Goal: Information Seeking & Learning: Learn about a topic

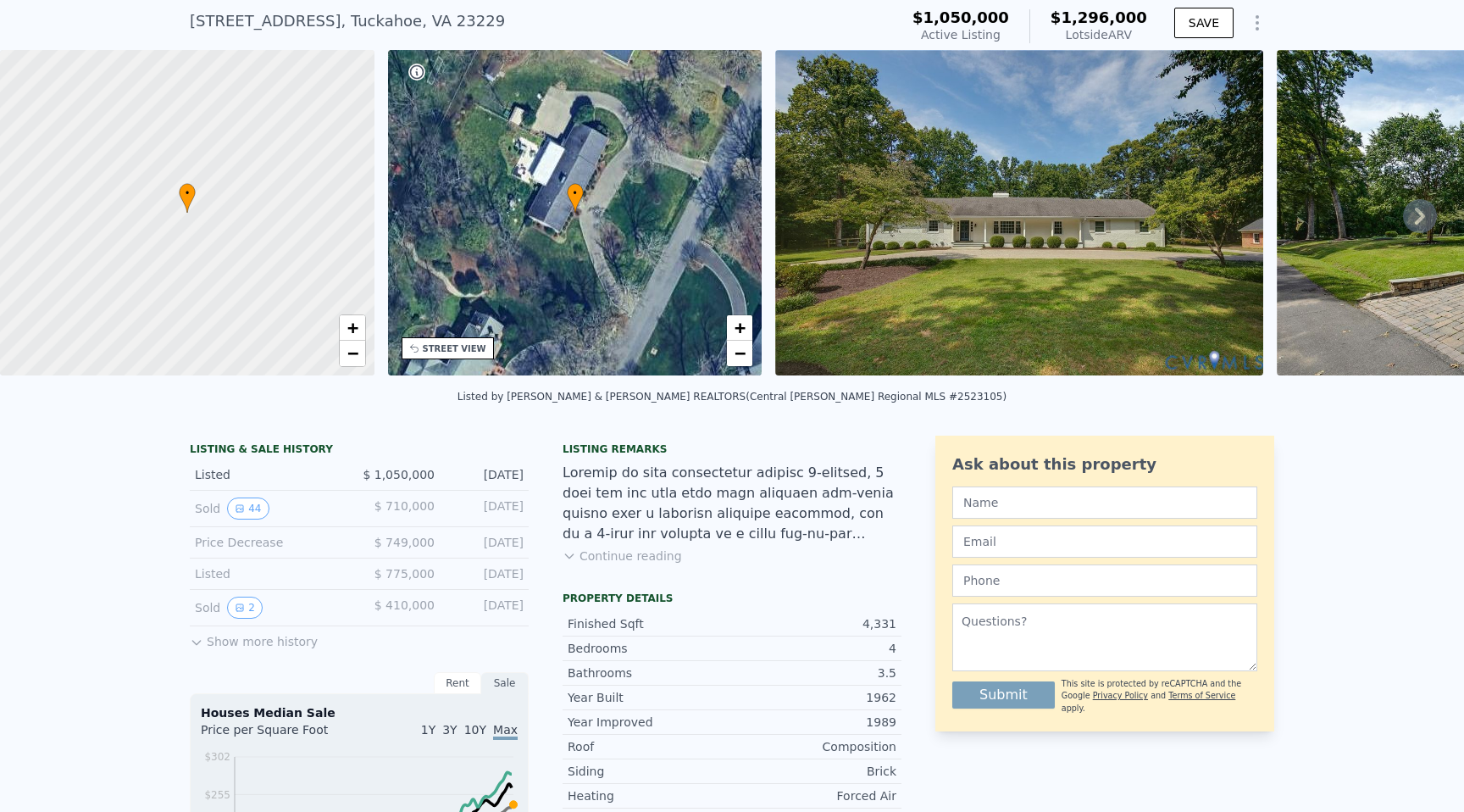
scroll to position [70, 0]
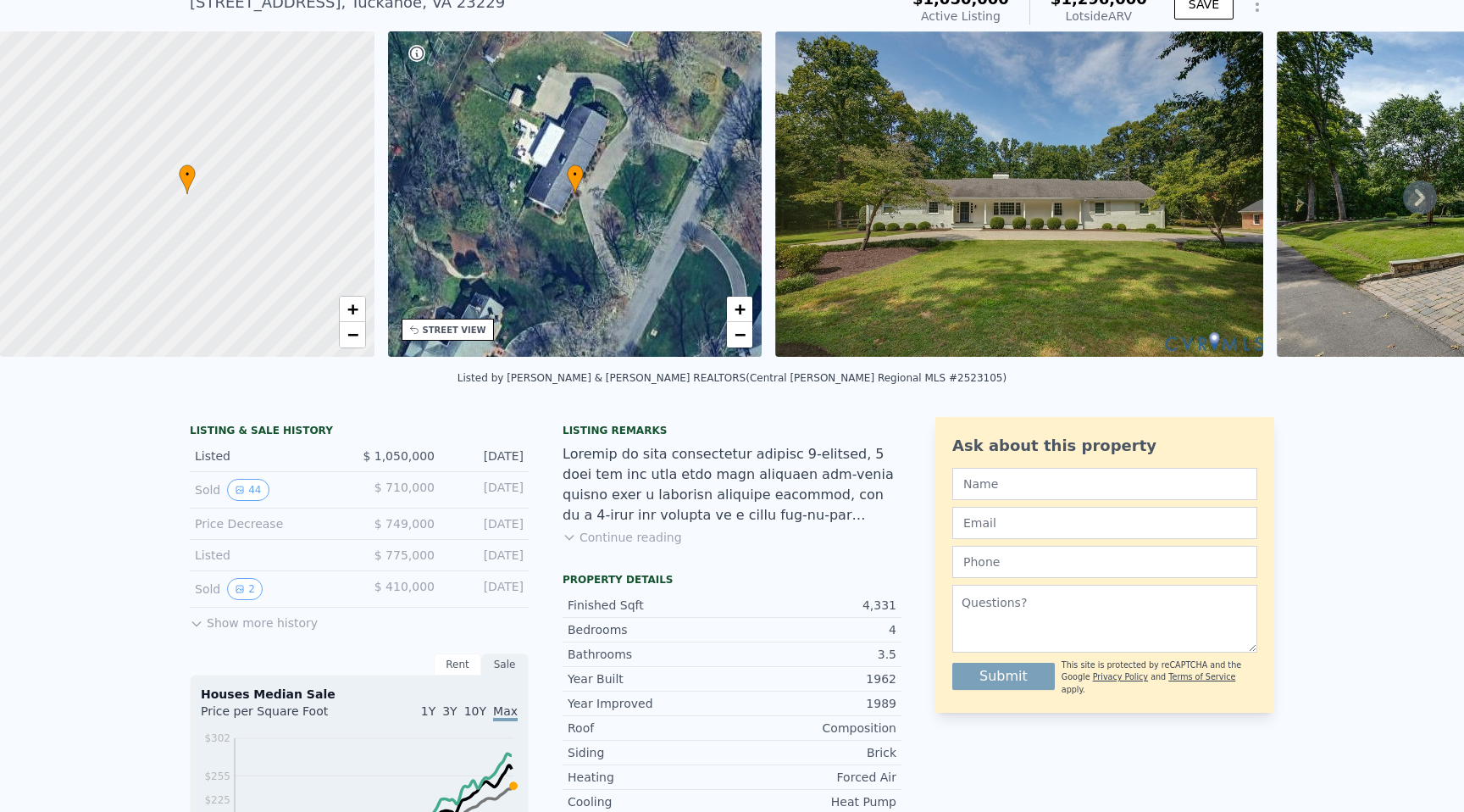
click at [552, 202] on div "• + −" at bounding box center [576, 194] width 375 height 326
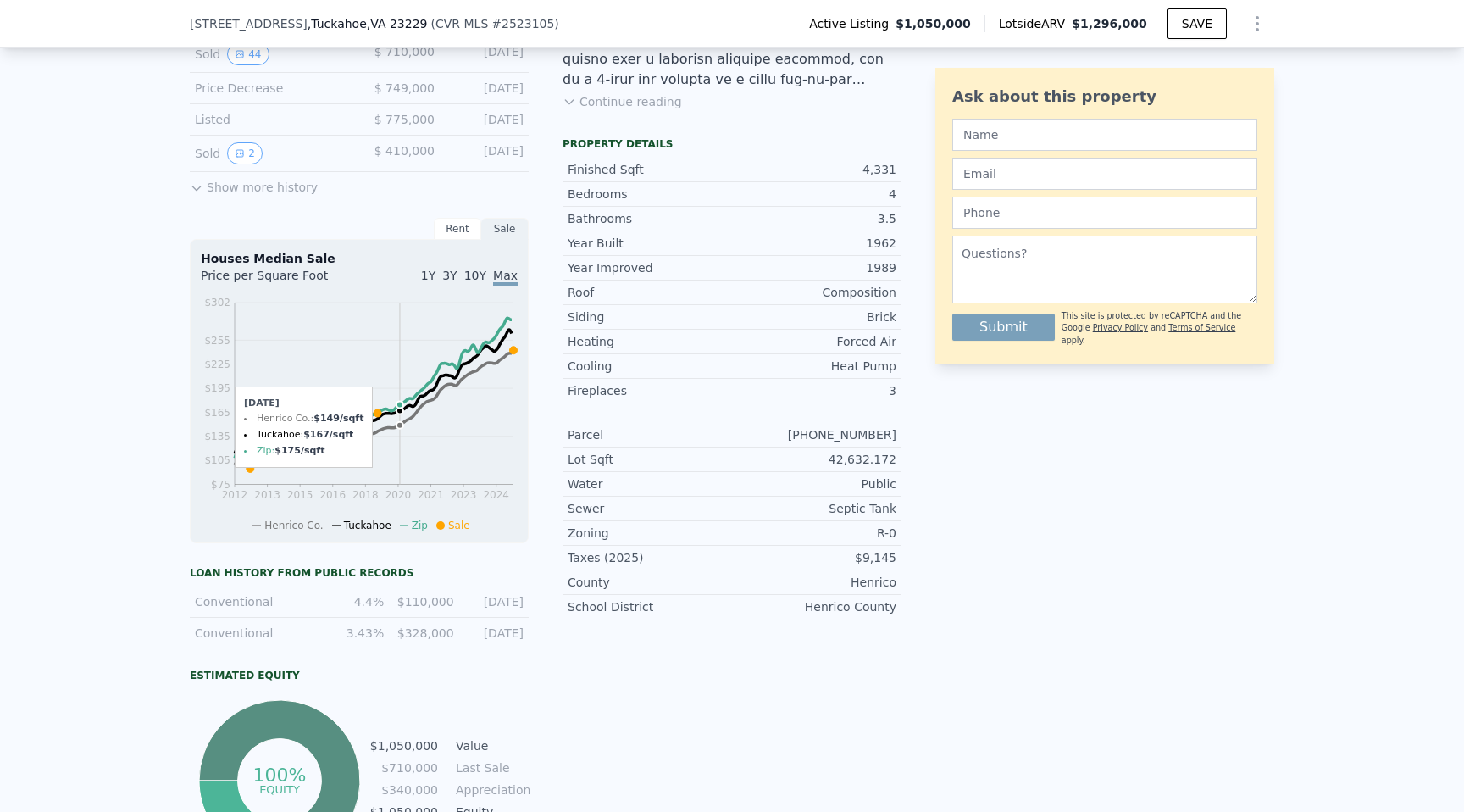
scroll to position [503, 0]
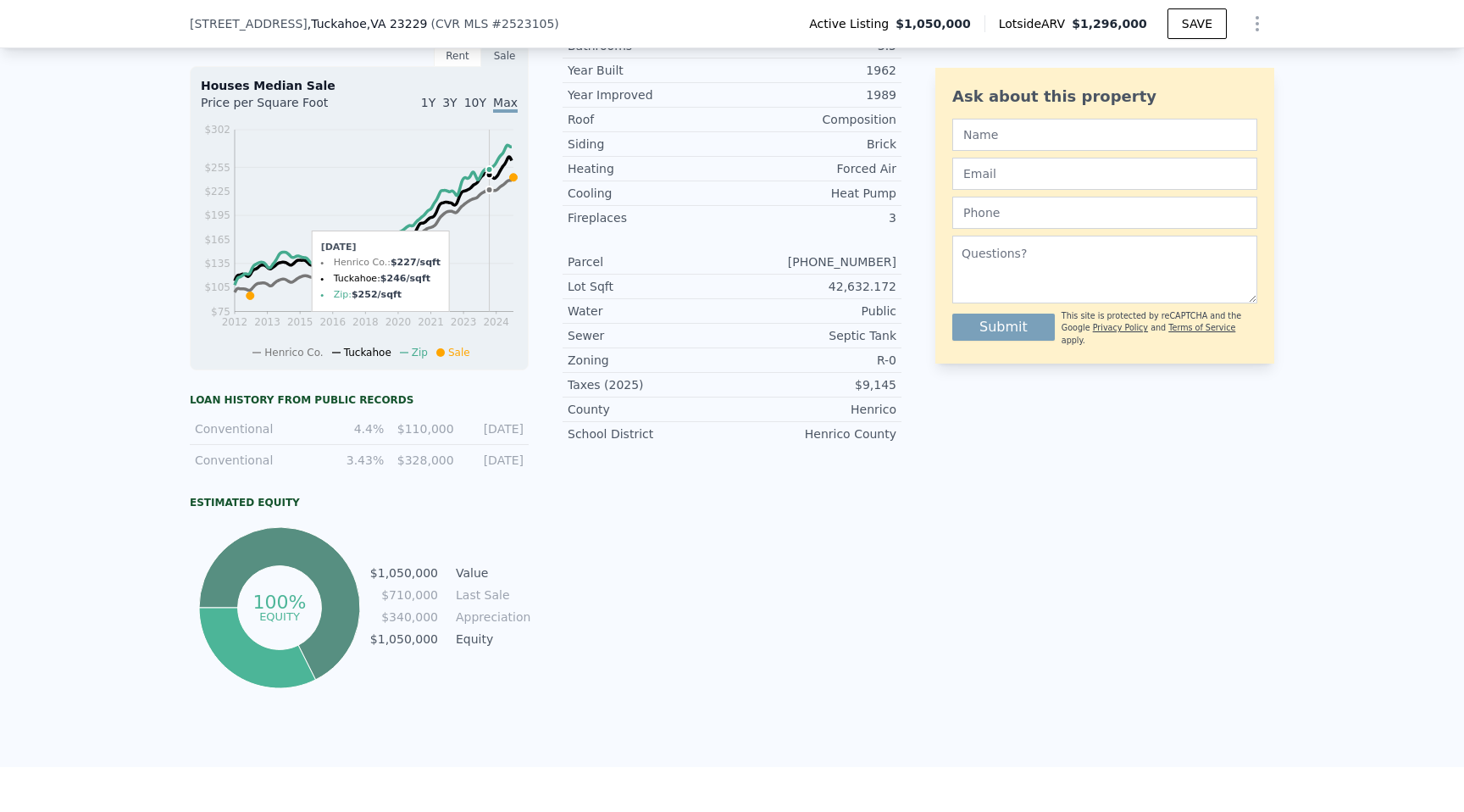
drag, startPoint x: 494, startPoint y: 354, endPoint x: 539, endPoint y: 442, distance: 98.8
click at [490, 356] on div "Henrico Co. Tuckahoe Zip Sale" at bounding box center [366, 348] width 329 height 22
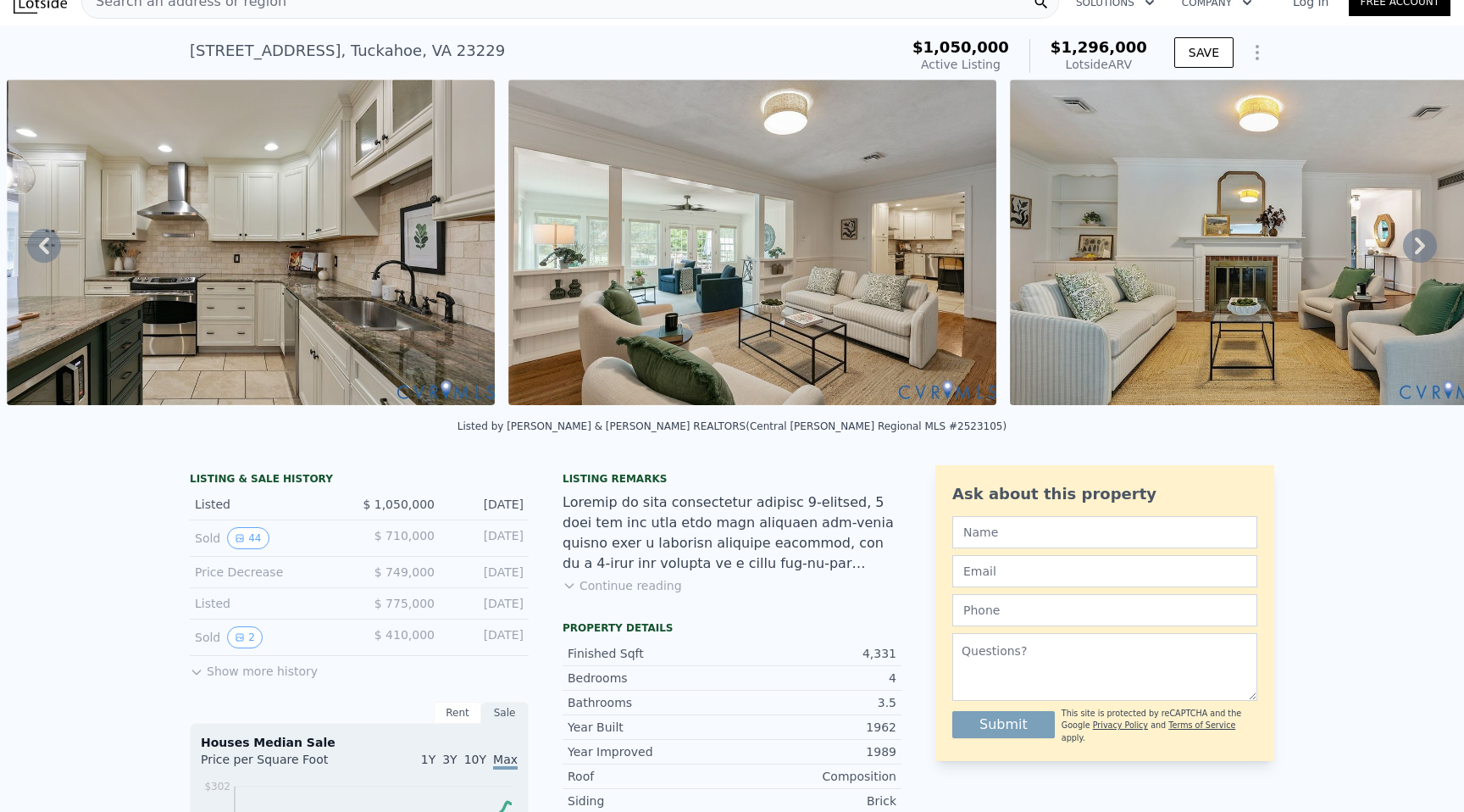
scroll to position [23, 0]
click at [731, 356] on img at bounding box center [752, 242] width 488 height 326
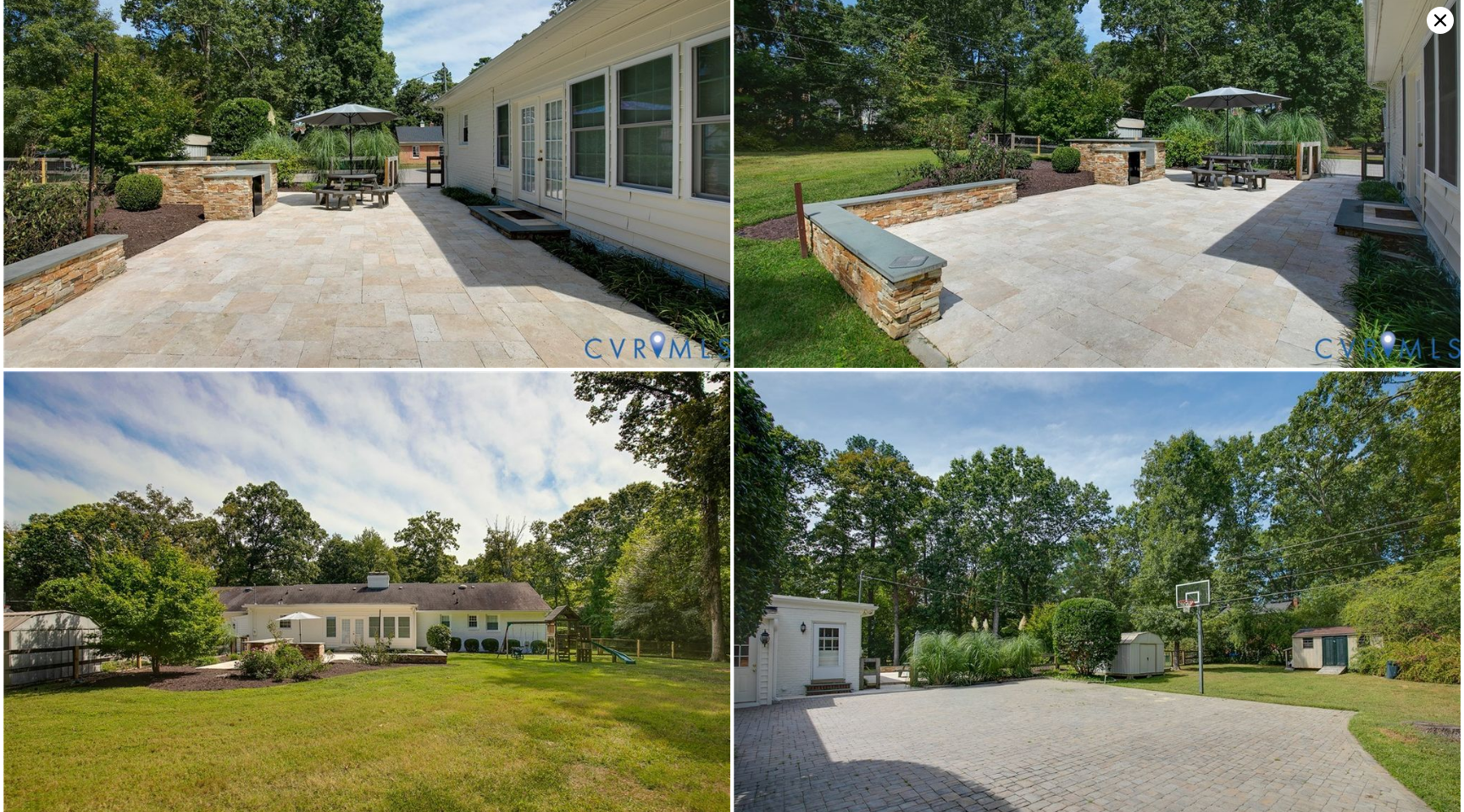
scroll to position [10741, 0]
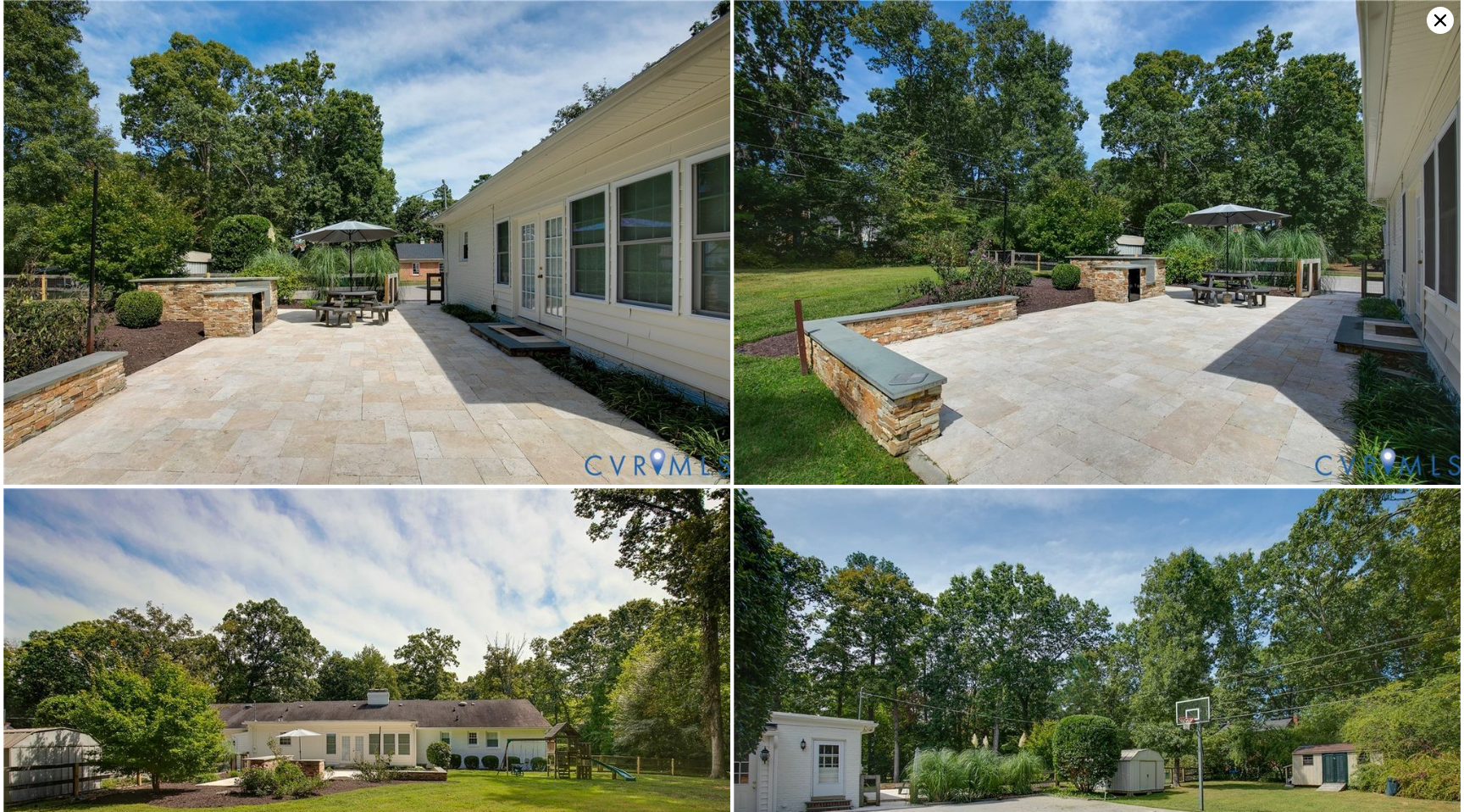
click at [417, 731] on img at bounding box center [366, 730] width 727 height 485
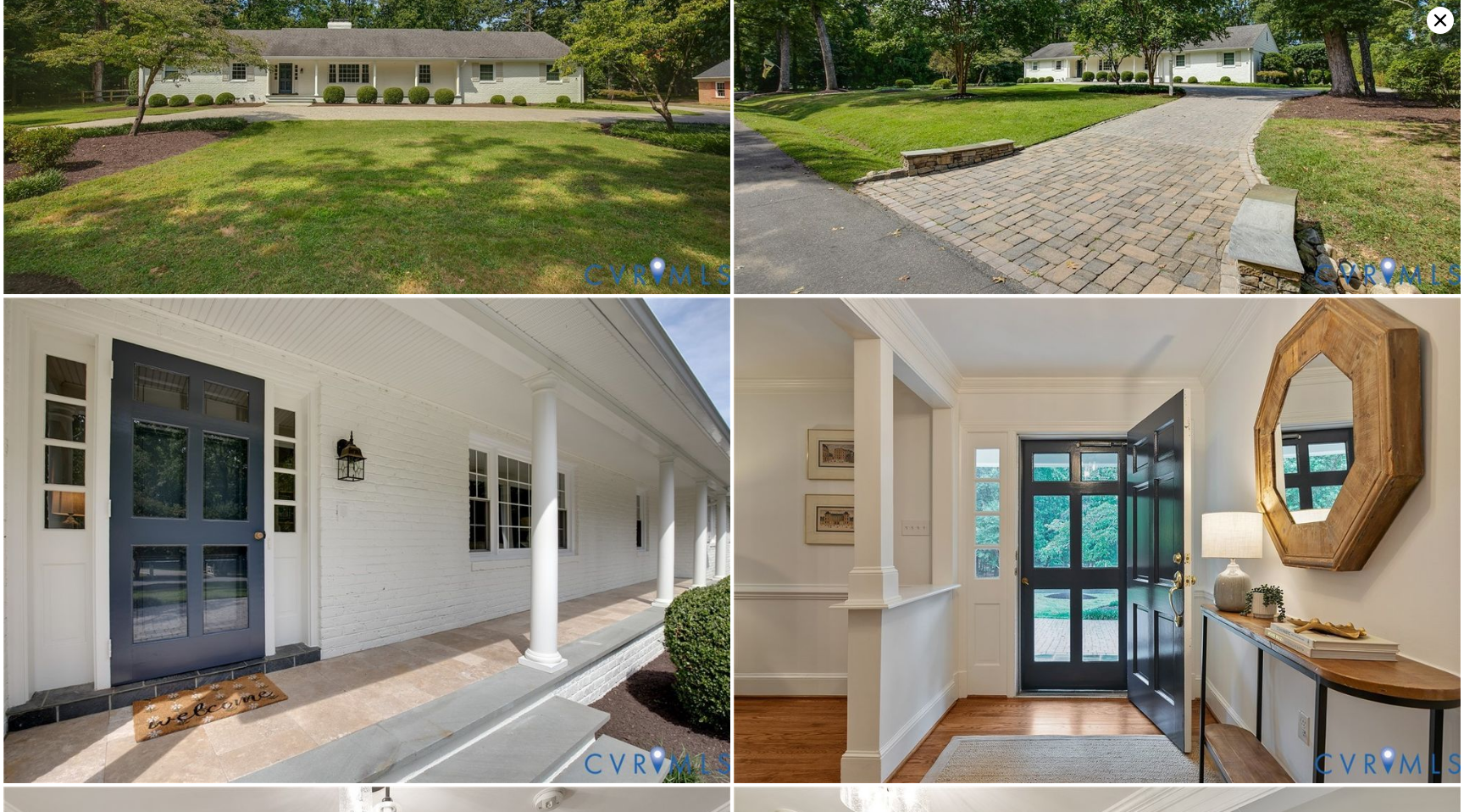
scroll to position [0, 0]
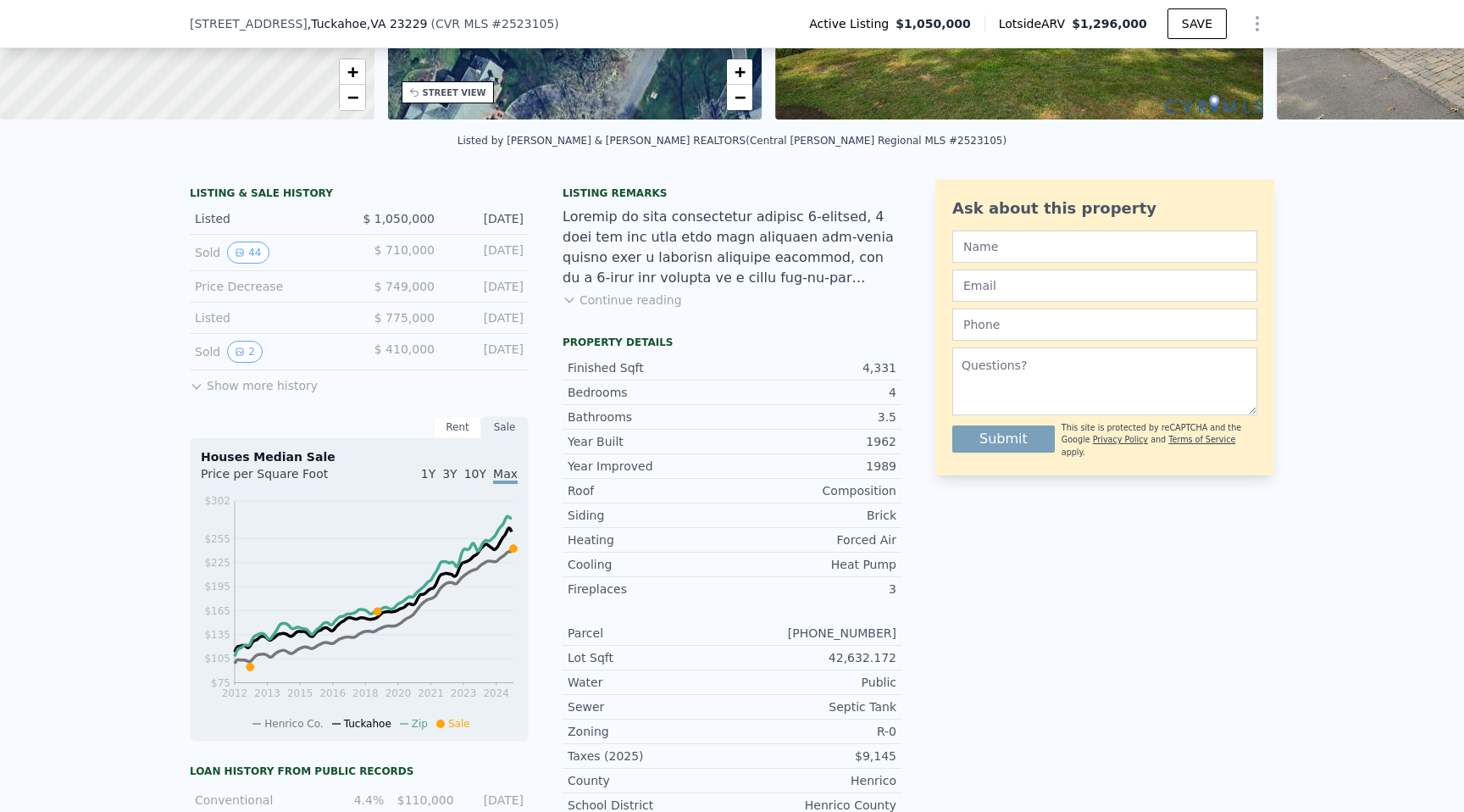
scroll to position [269, 0]
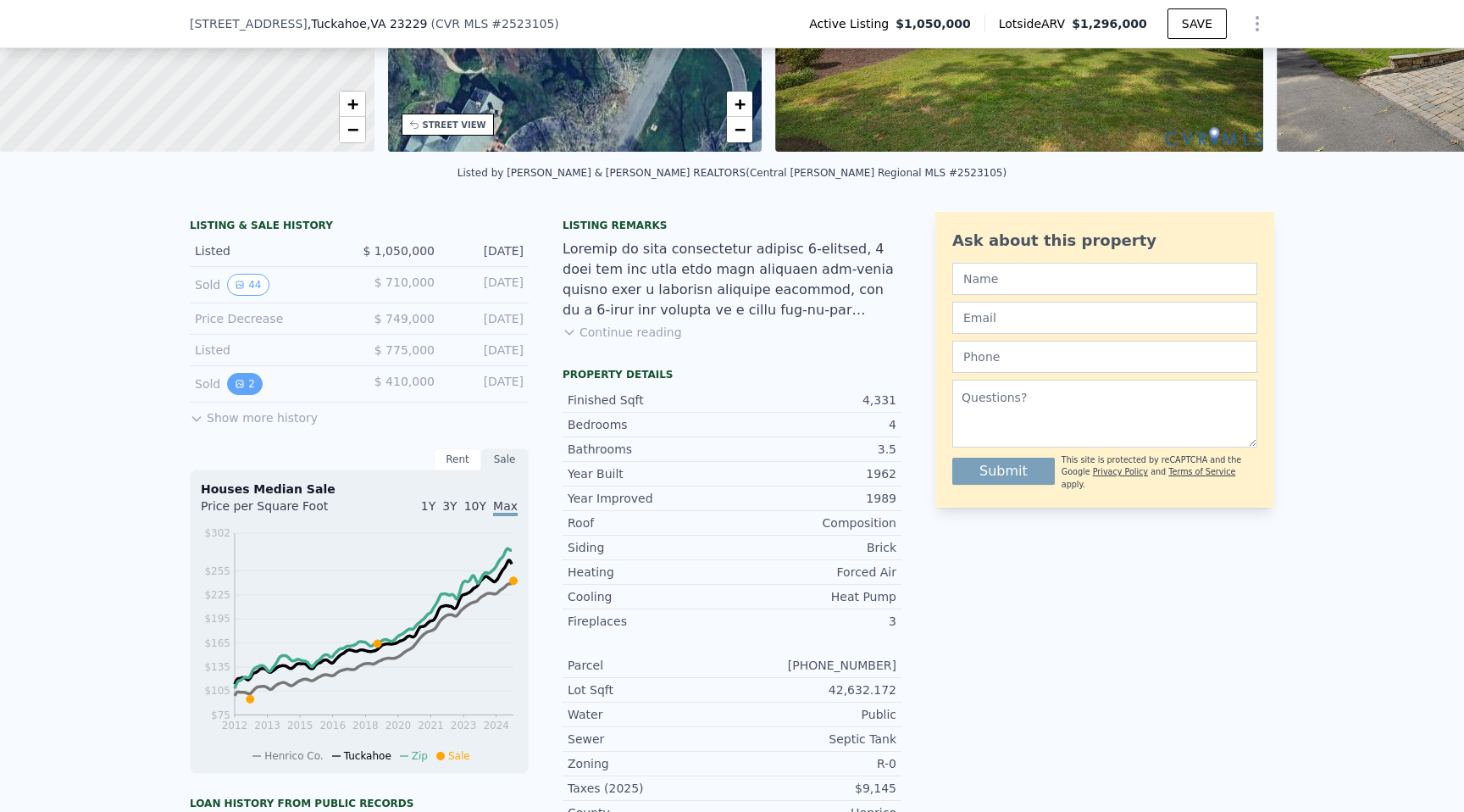
click at [246, 383] on button "2" at bounding box center [245, 384] width 35 height 22
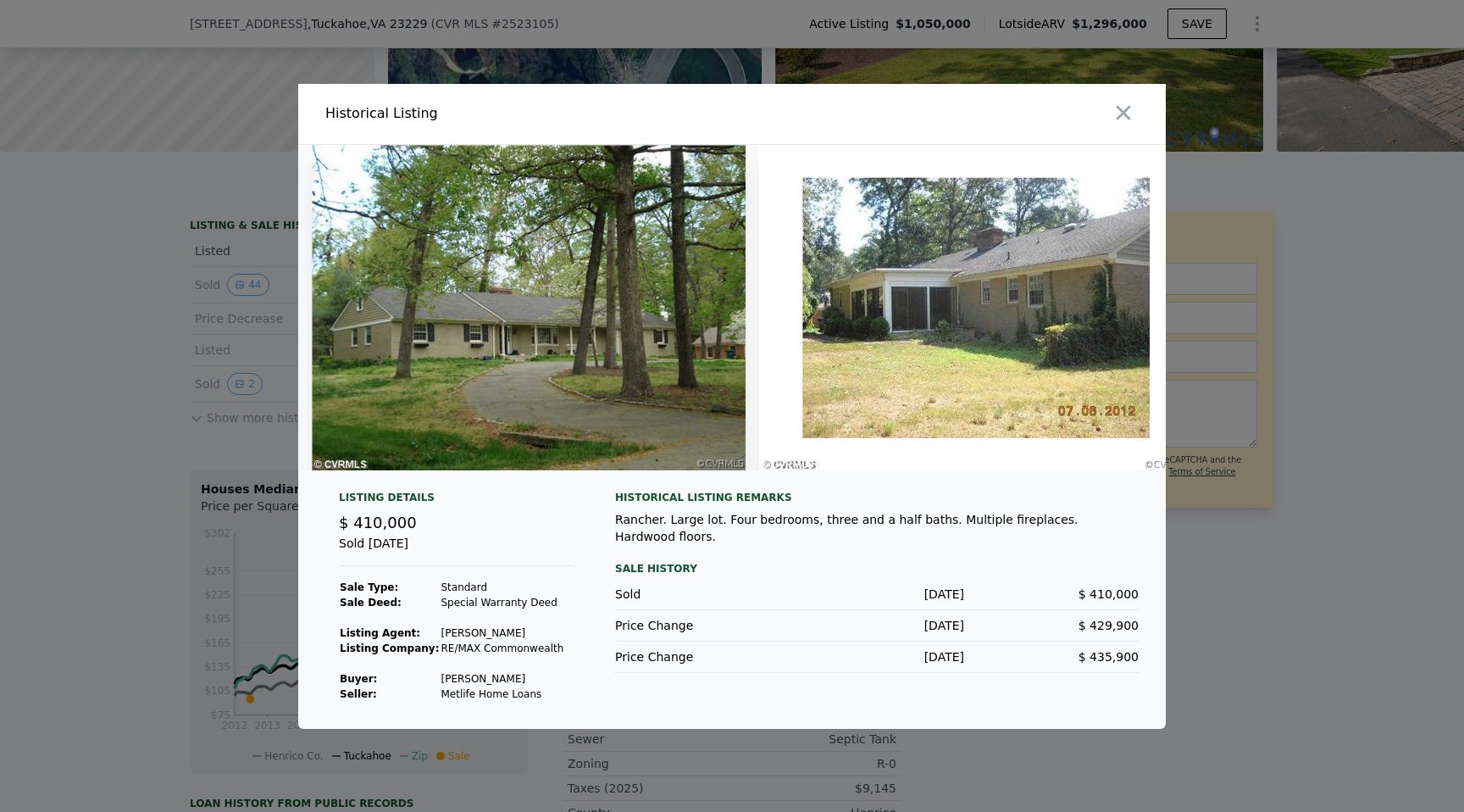
click at [229, 545] on div at bounding box center [732, 406] width 1464 height 812
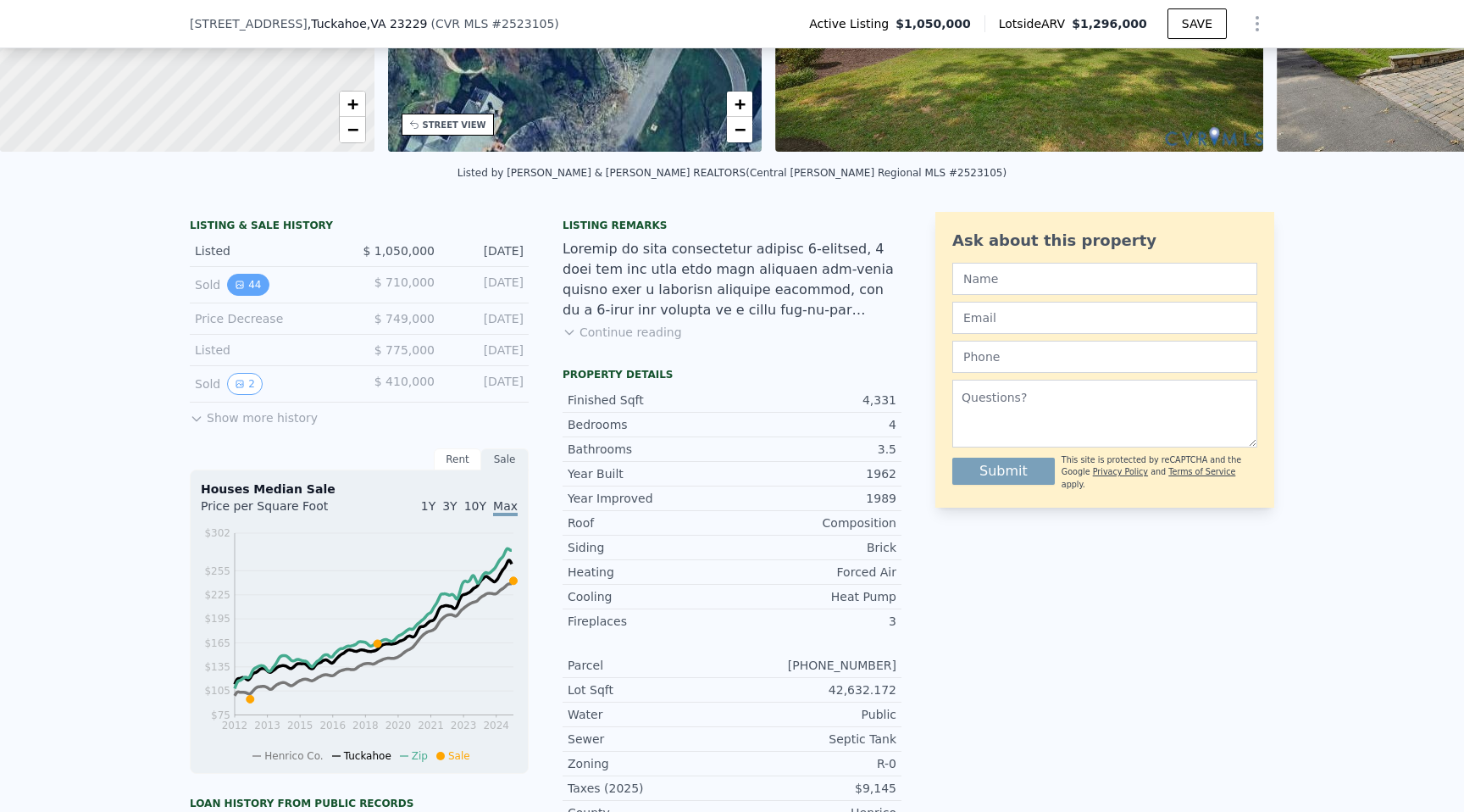
click at [248, 284] on button "44" at bounding box center [248, 285] width 42 height 22
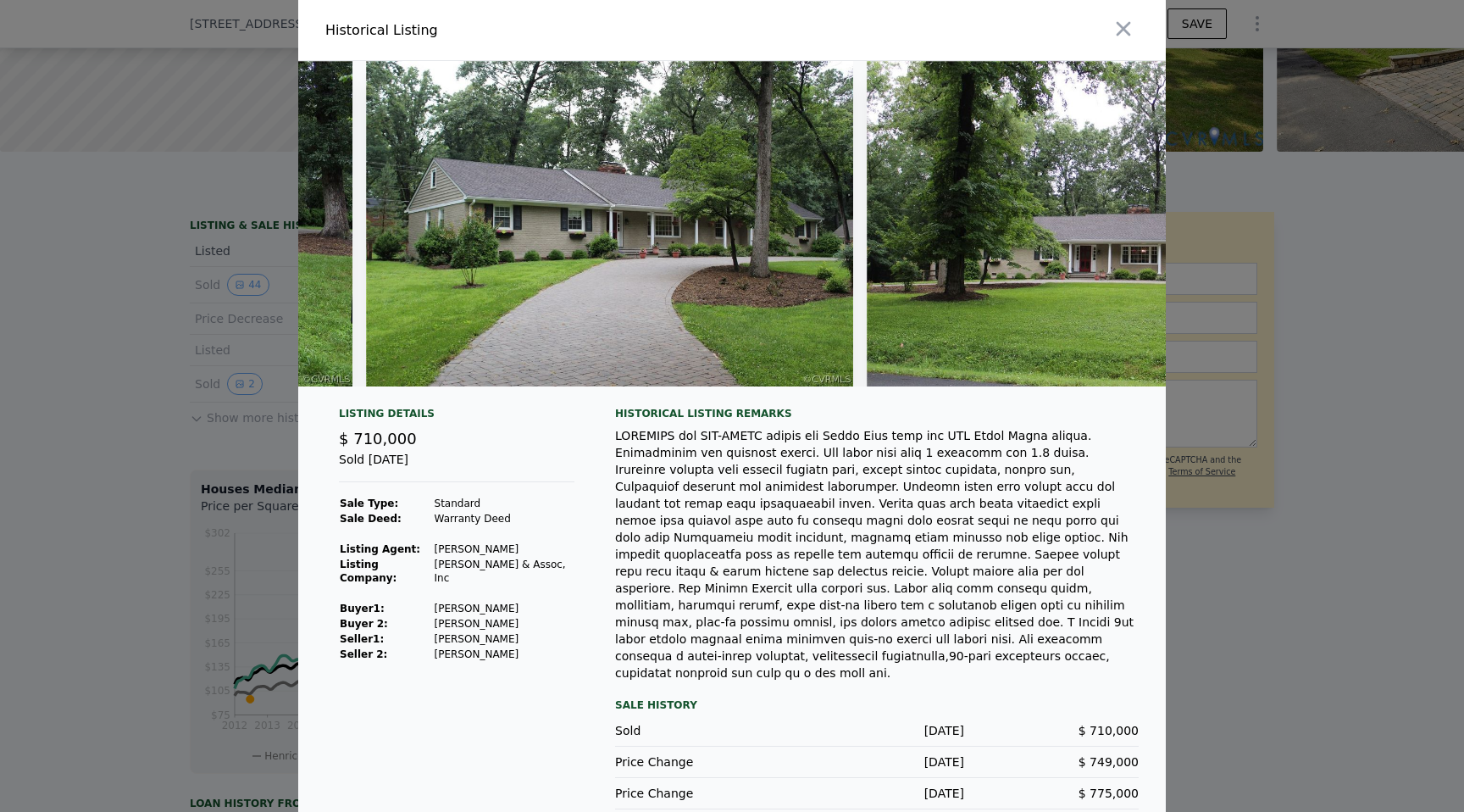
scroll to position [0, 0]
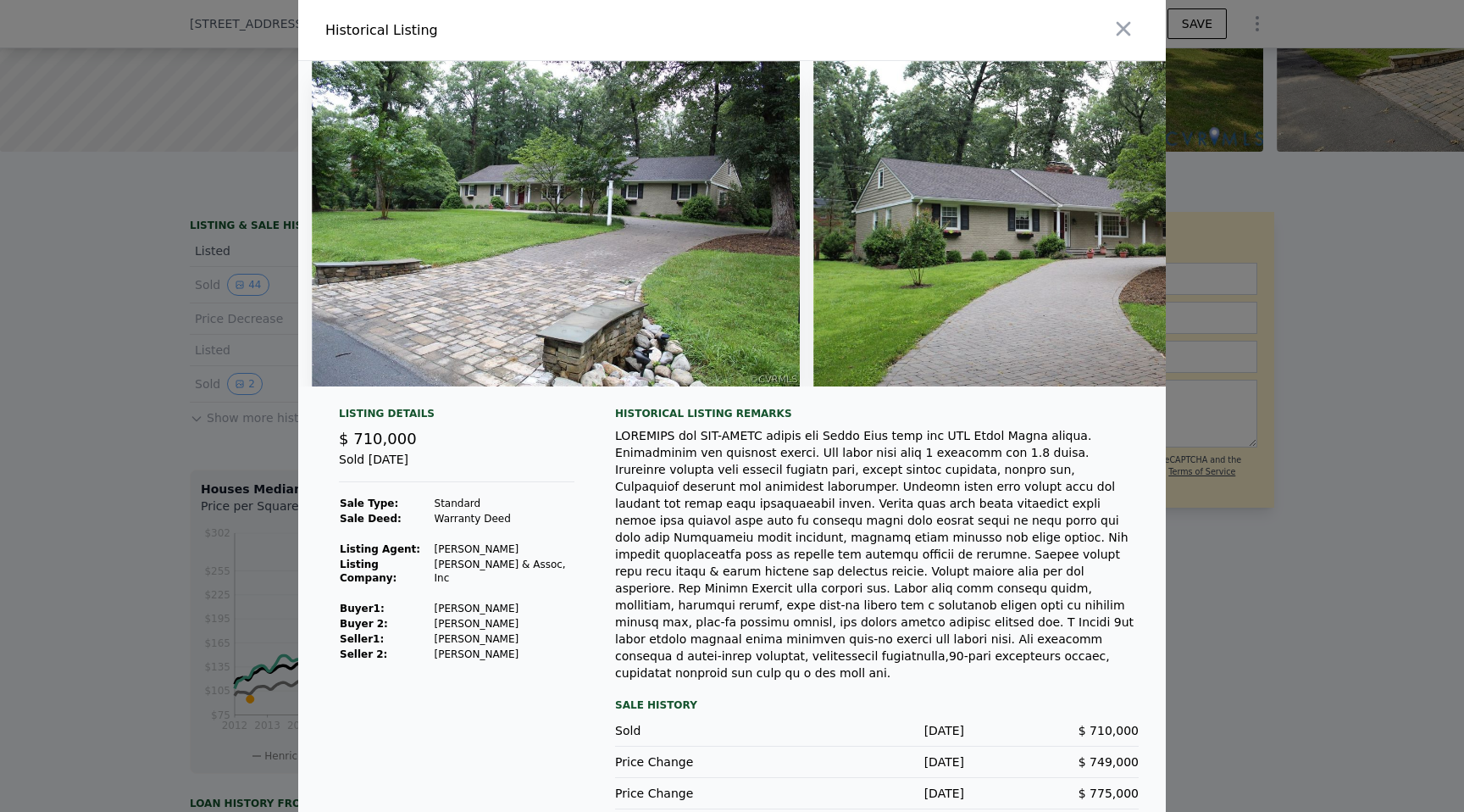
click at [184, 292] on div at bounding box center [732, 406] width 1464 height 812
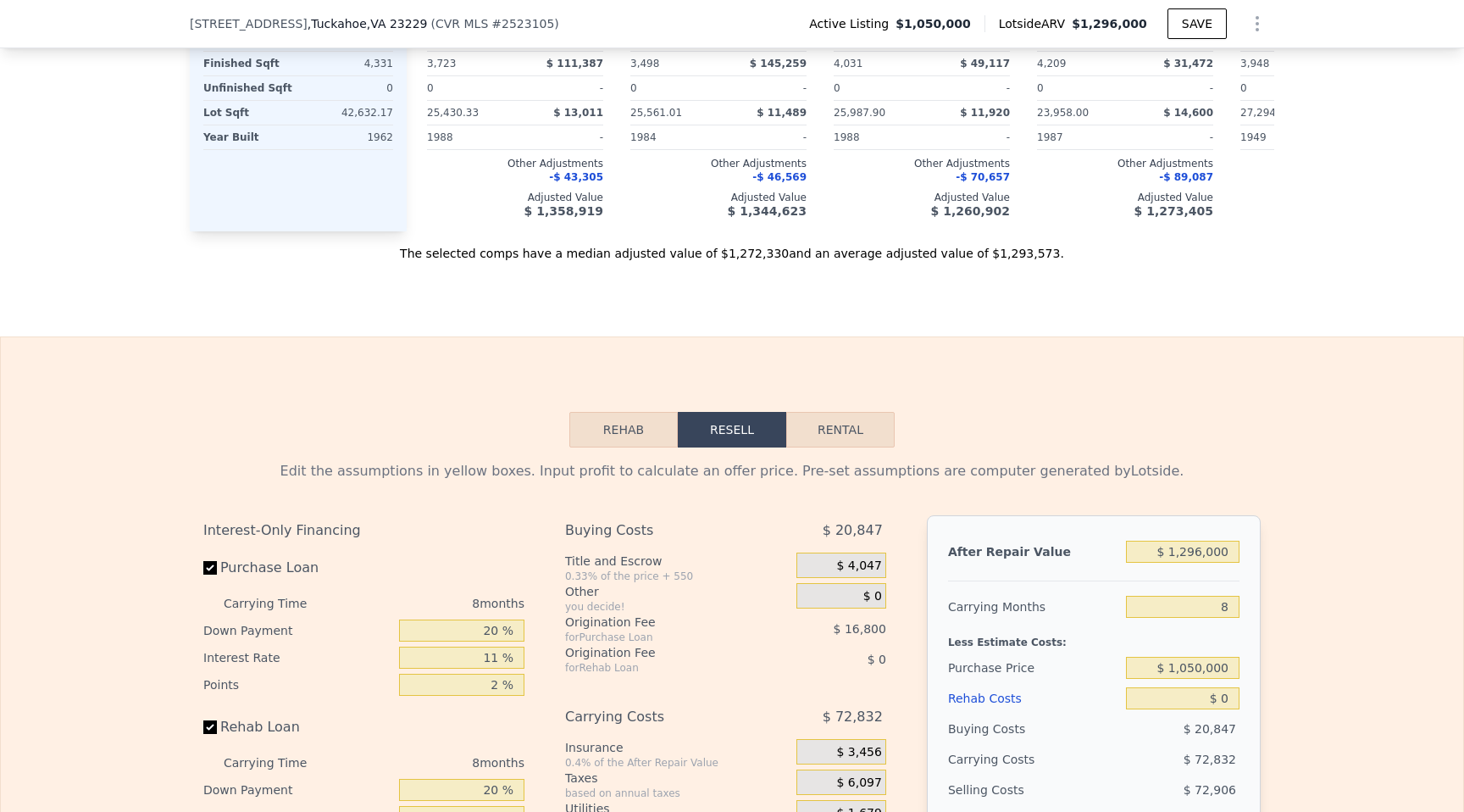
scroll to position [2343, 0]
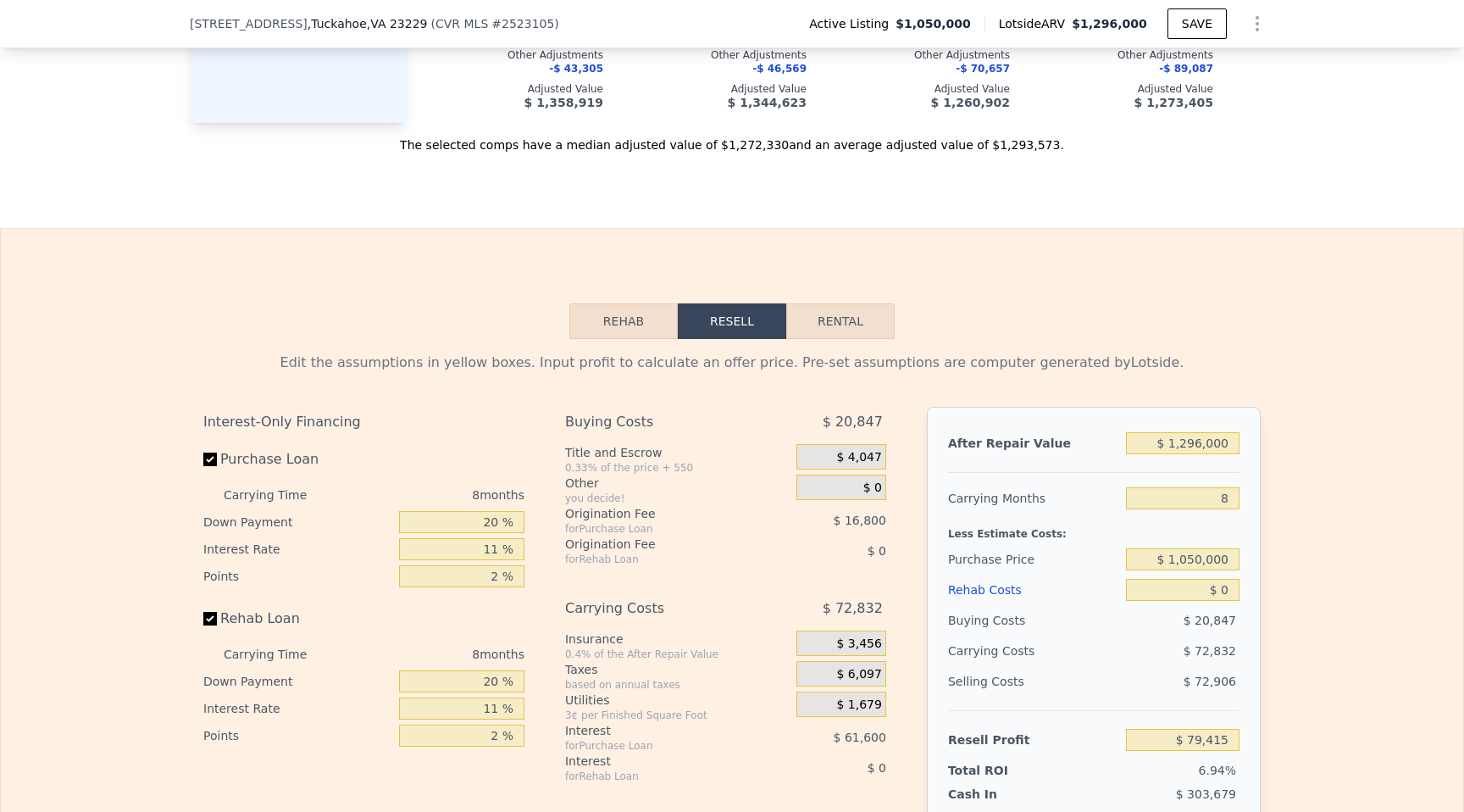
click at [589, 317] on button "Rehab" at bounding box center [623, 321] width 108 height 35
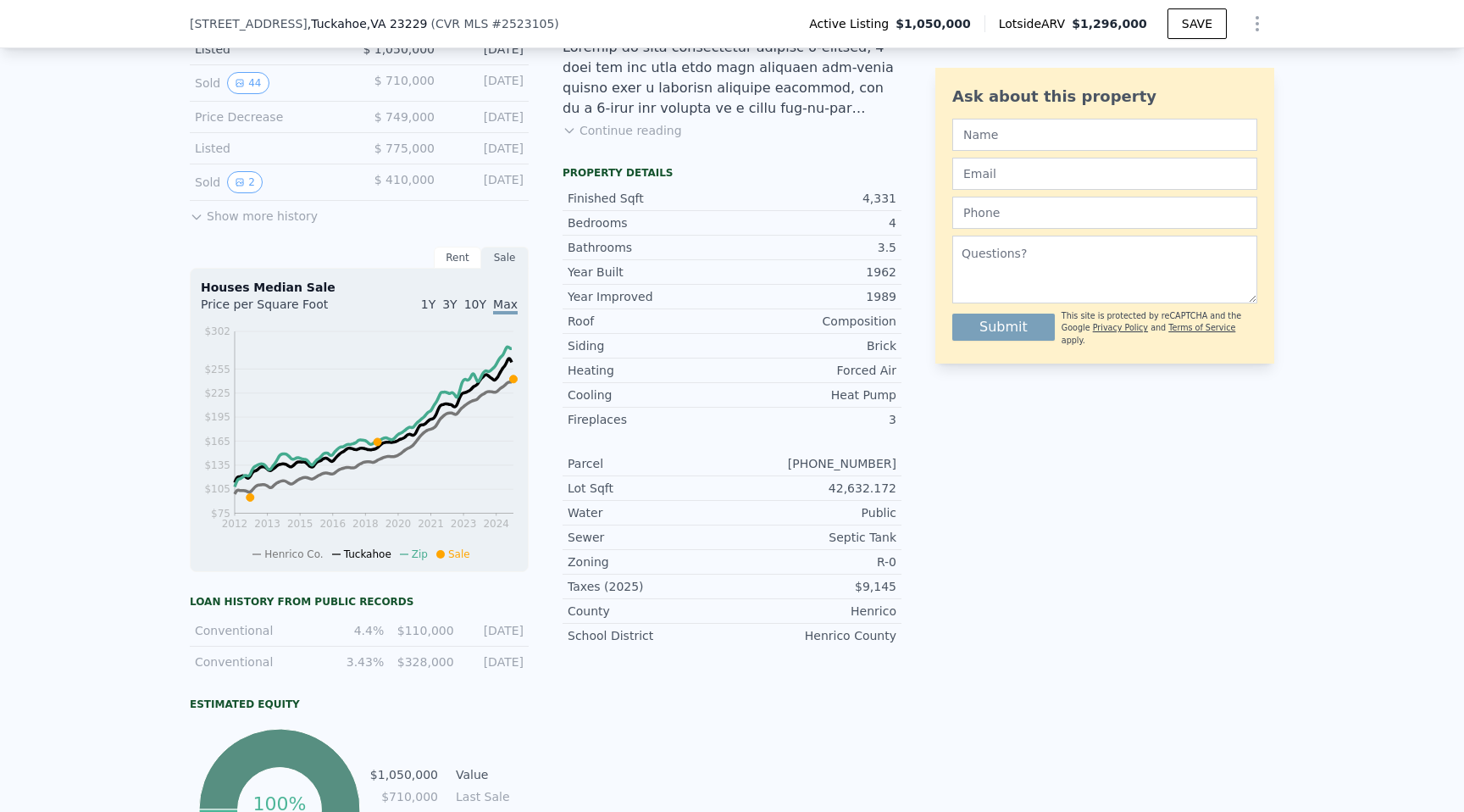
scroll to position [0, 0]
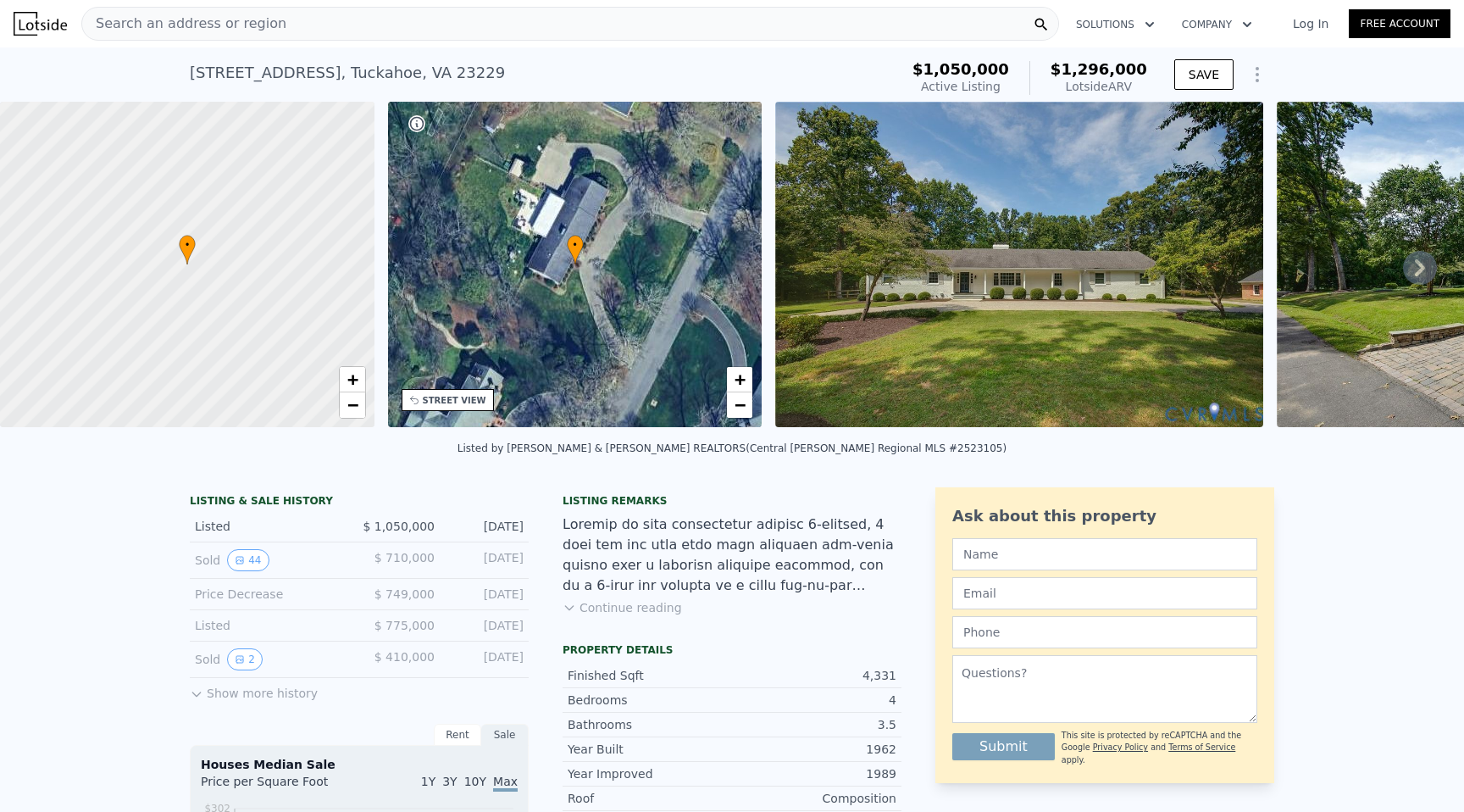
click at [1250, 75] on icon "Show Options" at bounding box center [1257, 75] width 20 height 20
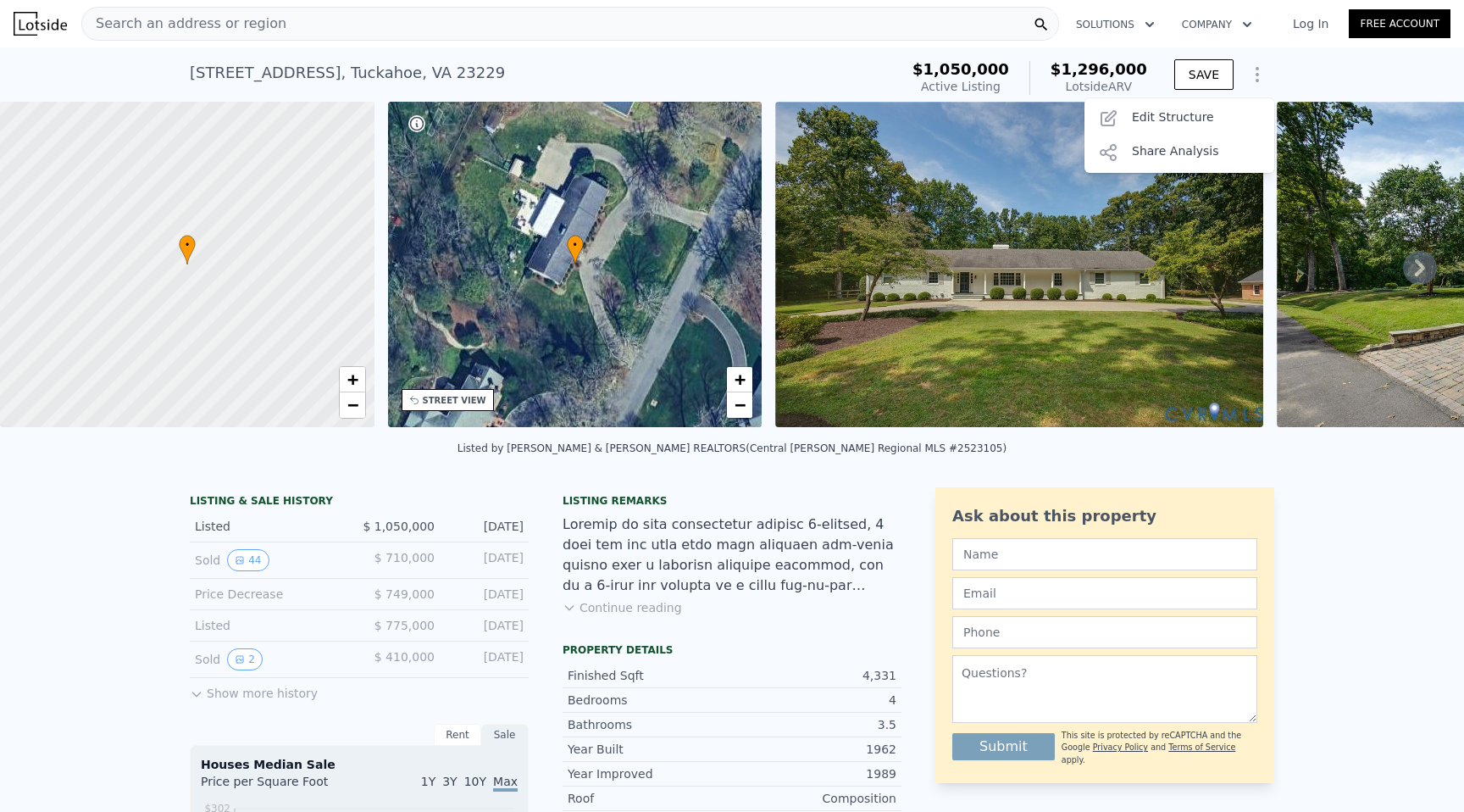
click at [1289, 65] on div "306 Sandalwood Dr , Tuckahoe , VA 23229 Active at $1.050m (~ARV $1.296m ) $1,05…" at bounding box center [732, 75] width 1464 height 55
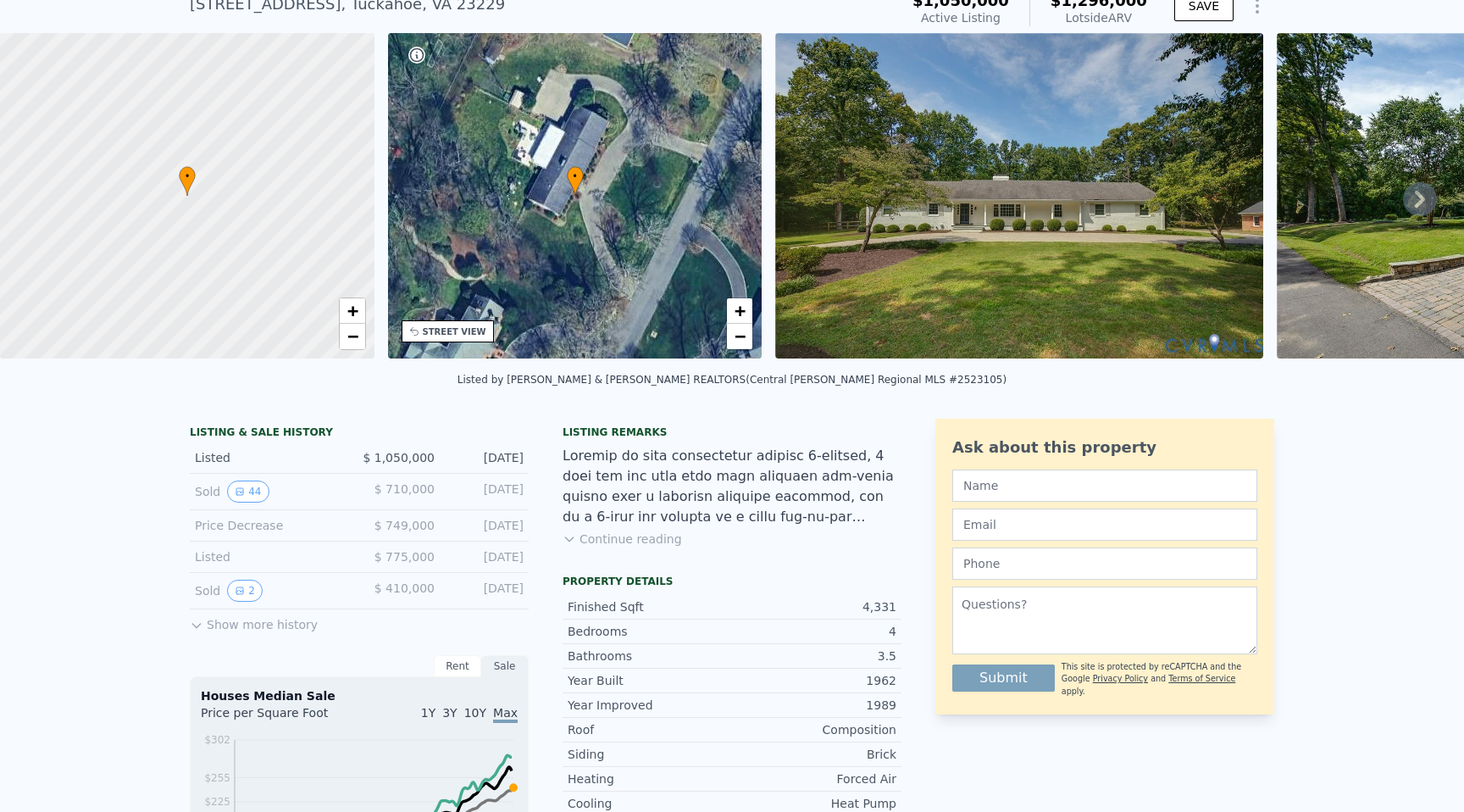
scroll to position [207, 0]
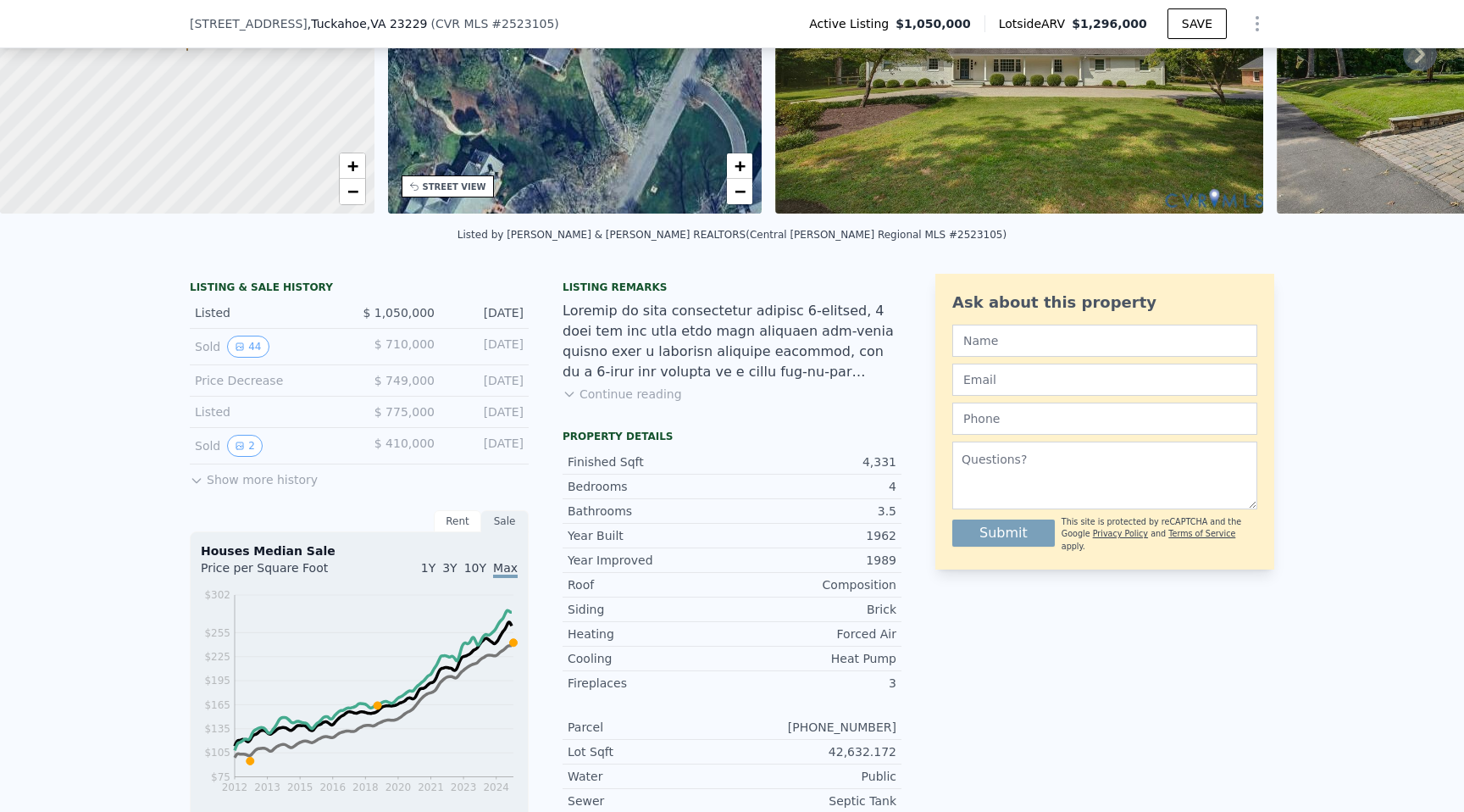
click at [611, 388] on button "Continue reading" at bounding box center [622, 394] width 119 height 17
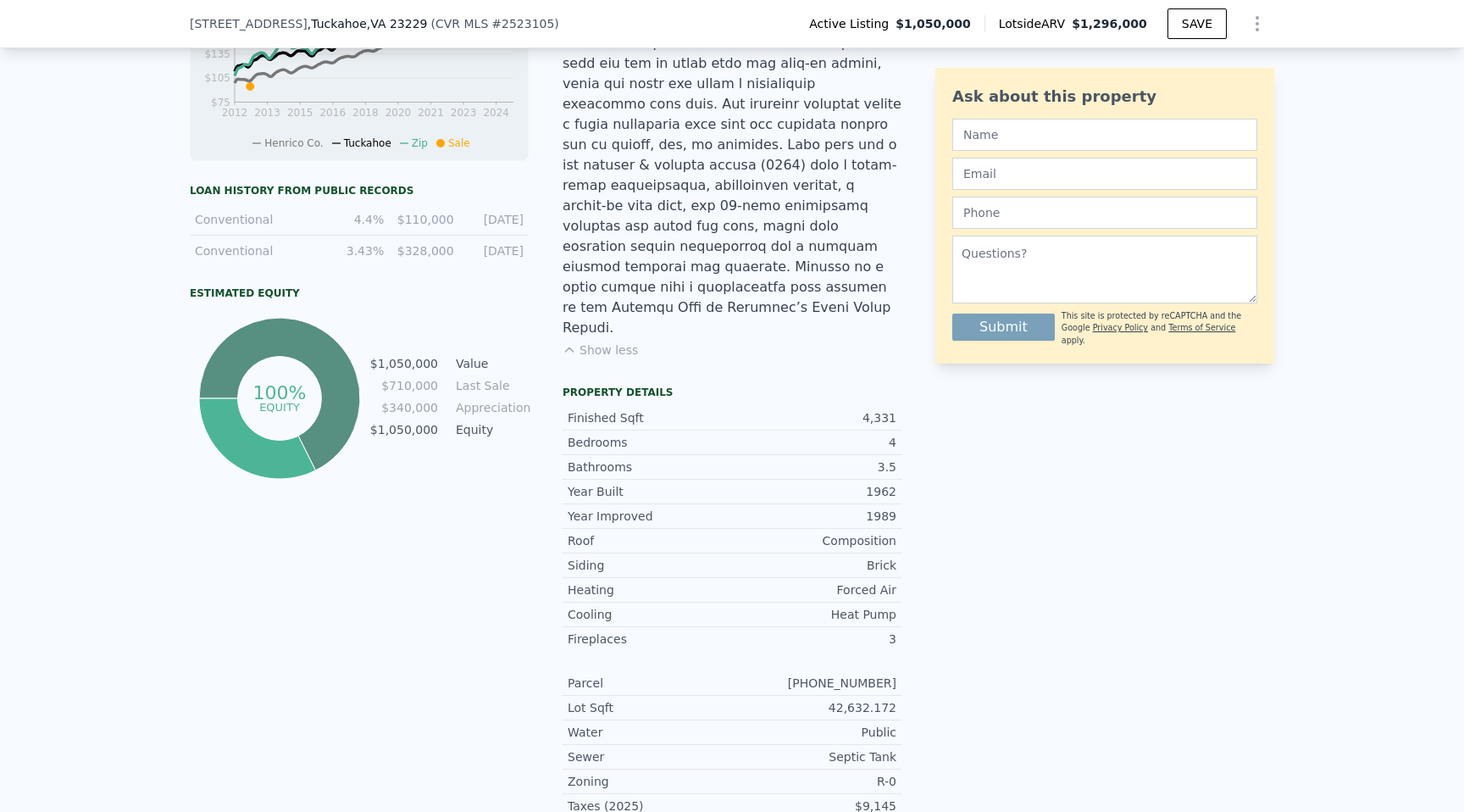
scroll to position [968, 0]
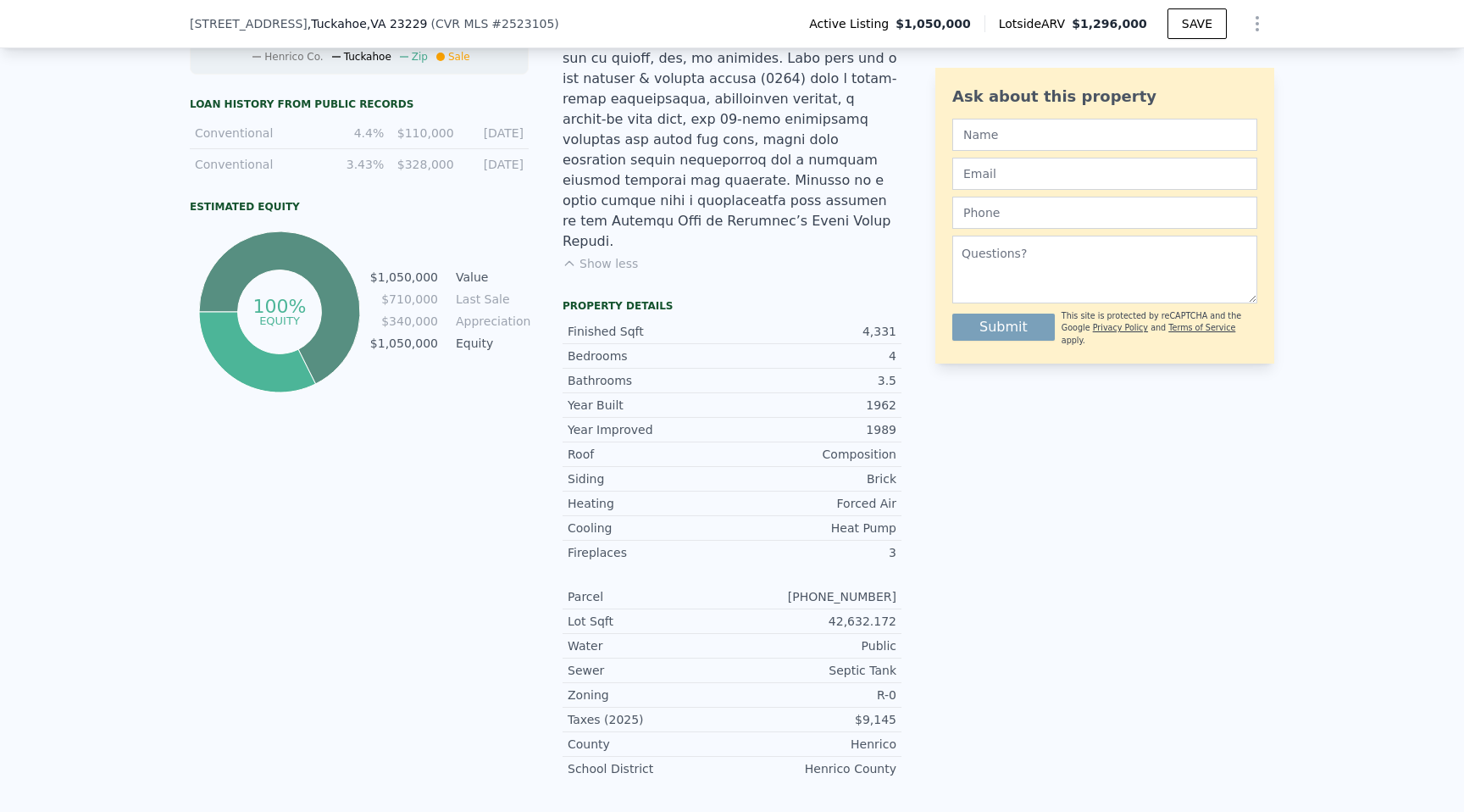
click at [614, 662] on div "Sewer" at bounding box center [649, 670] width 165 height 17
click at [894, 687] on div "R-0" at bounding box center [814, 695] width 165 height 17
click at [886, 711] on div "$9,145" at bounding box center [814, 719] width 165 height 17
click at [893, 736] on div "Henrico" at bounding box center [814, 744] width 165 height 17
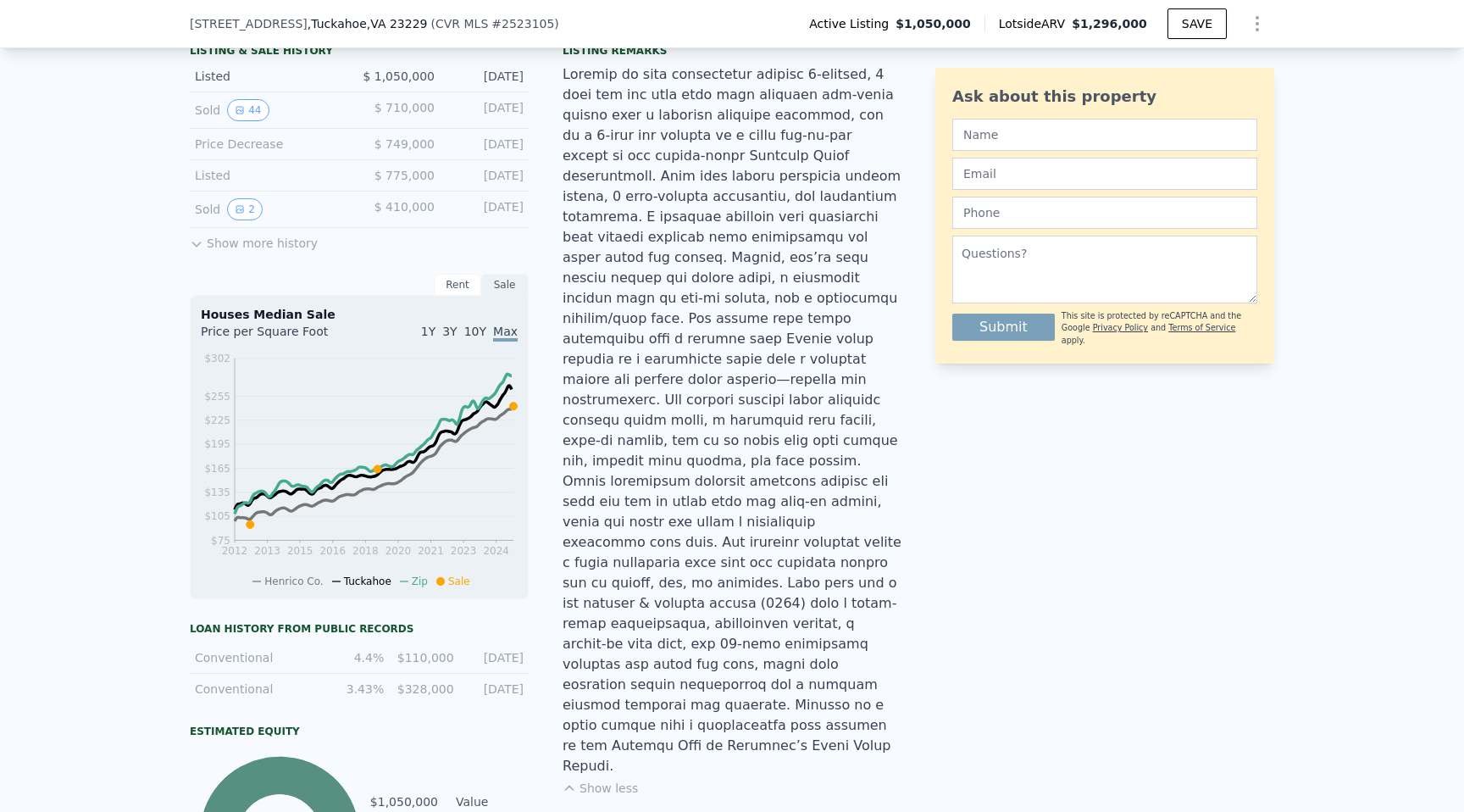
scroll to position [443, 0]
drag, startPoint x: 647, startPoint y: 500, endPoint x: 887, endPoint y: 502, distance: 240.0
click at [887, 502] on div at bounding box center [732, 421] width 339 height 712
click at [877, 514] on div at bounding box center [732, 421] width 339 height 712
drag, startPoint x: 882, startPoint y: 514, endPoint x: 745, endPoint y: 522, distance: 137.2
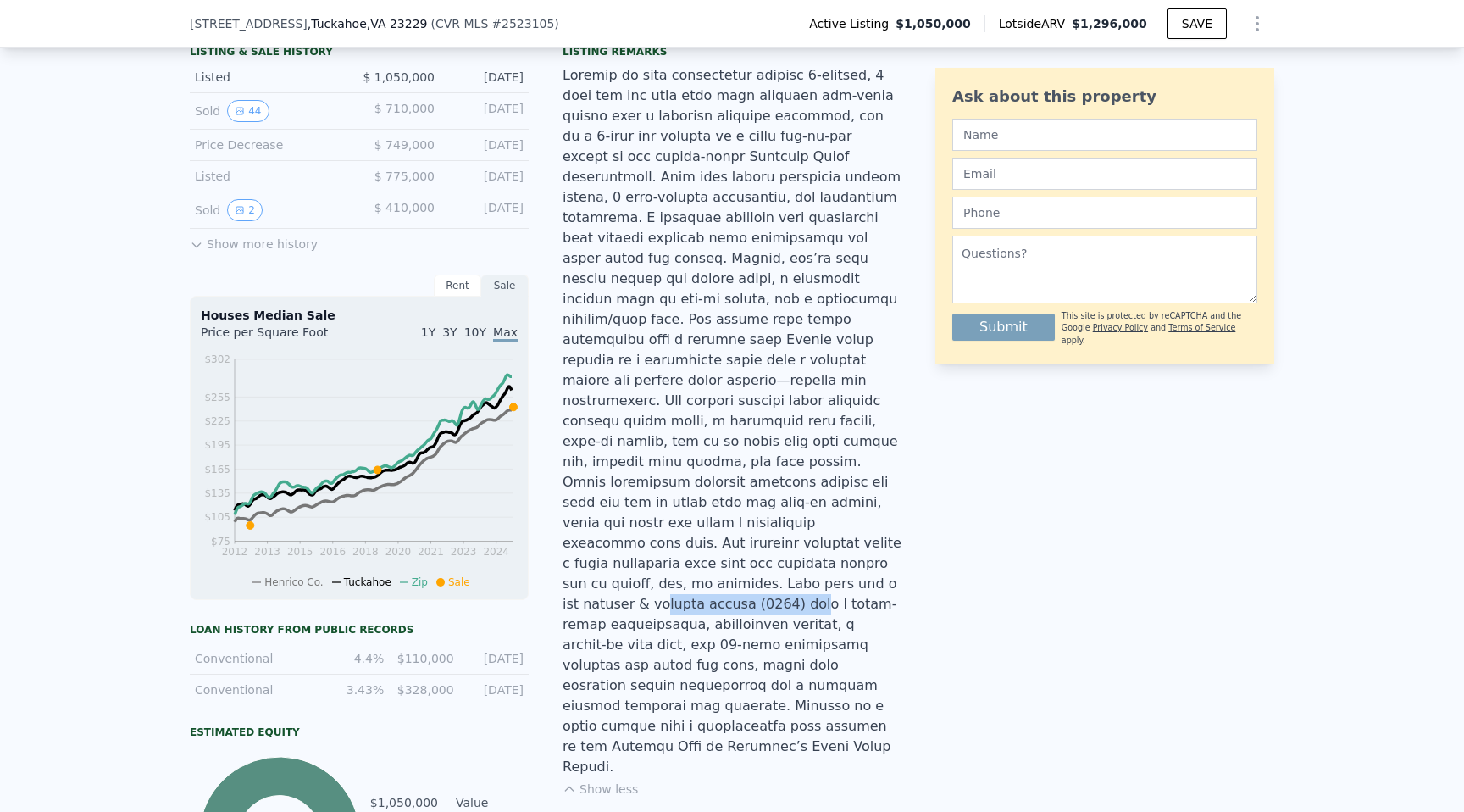
click at [745, 522] on div at bounding box center [732, 421] width 339 height 712
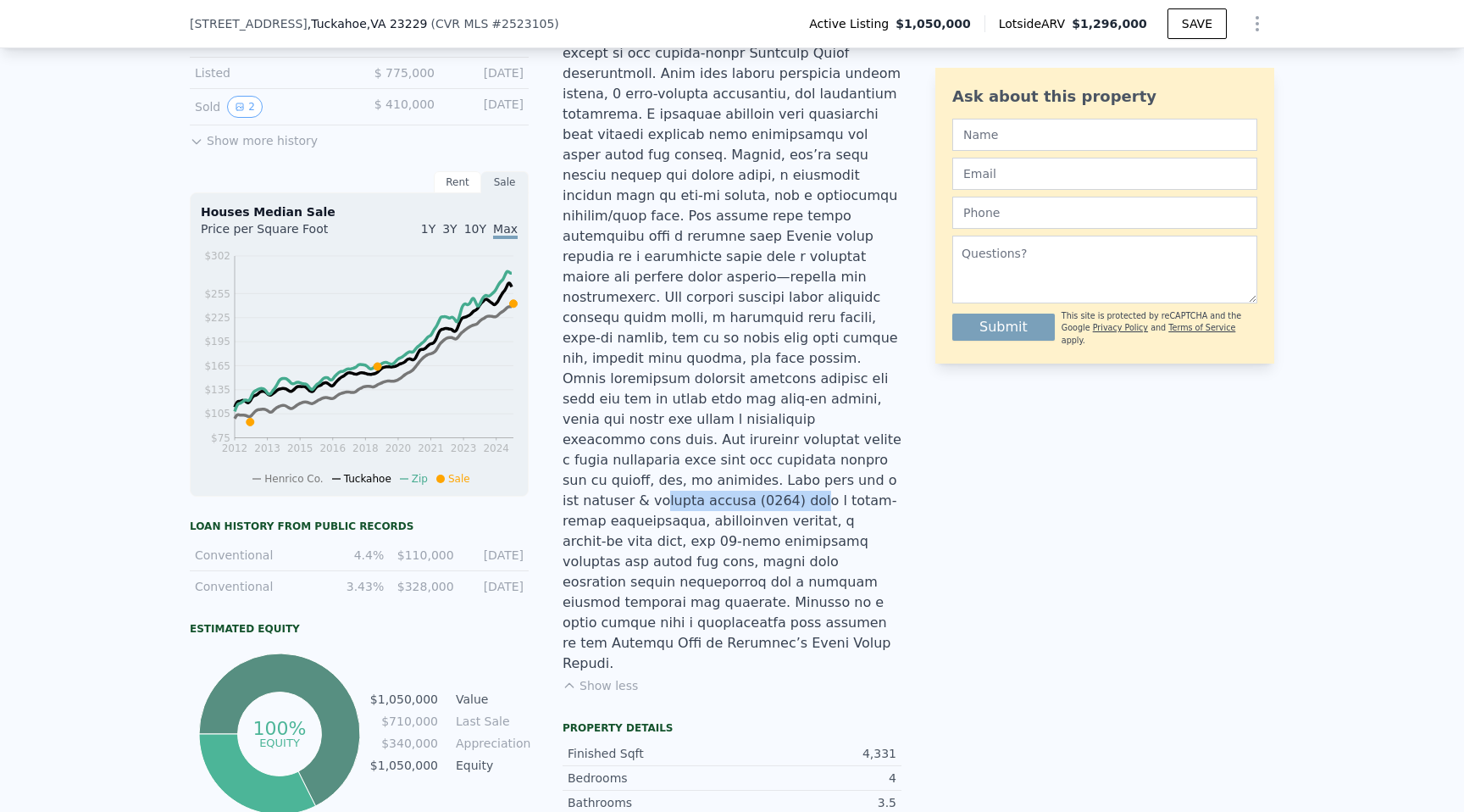
scroll to position [556, 0]
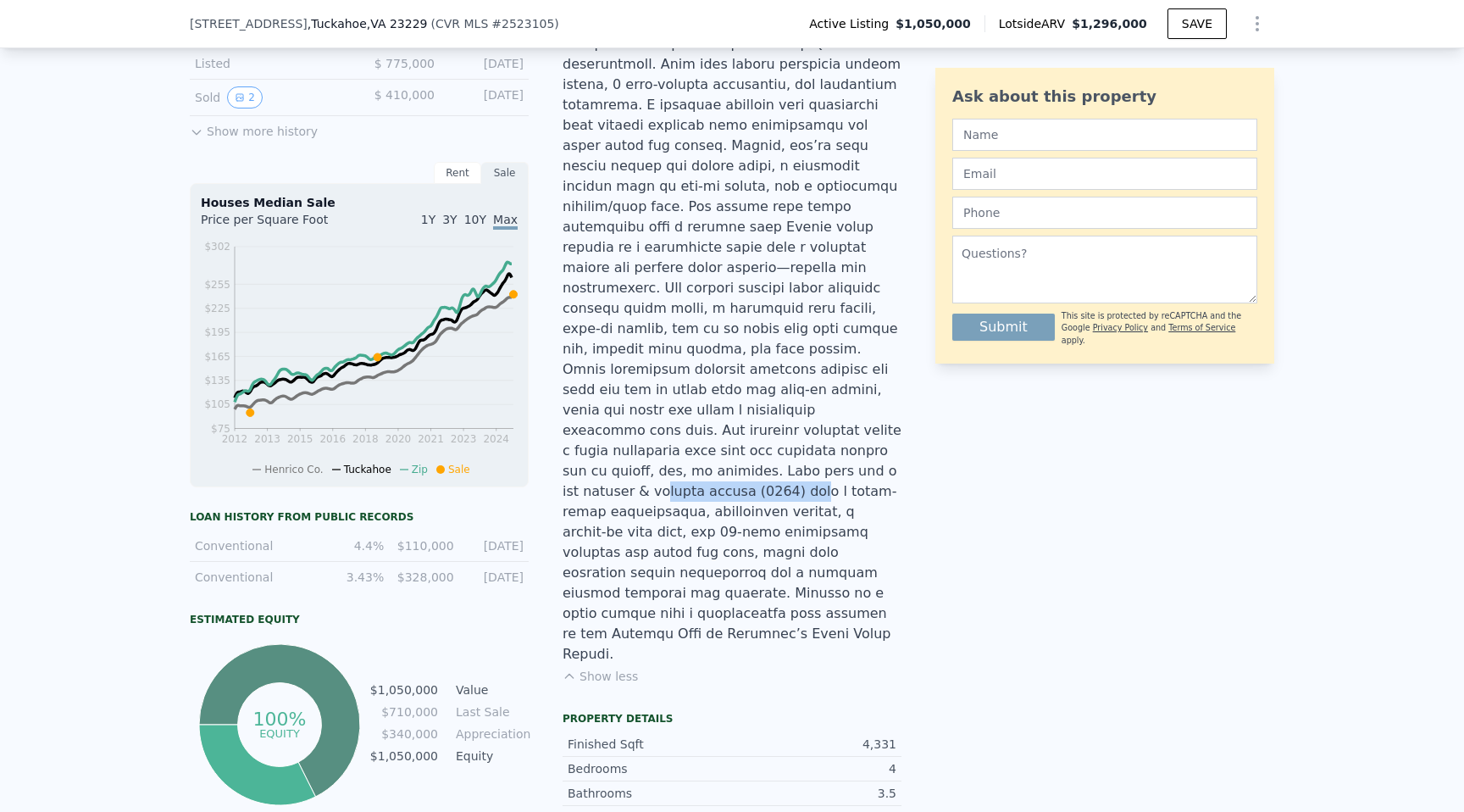
click at [595, 667] on button "Show less" at bounding box center [600, 676] width 75 height 17
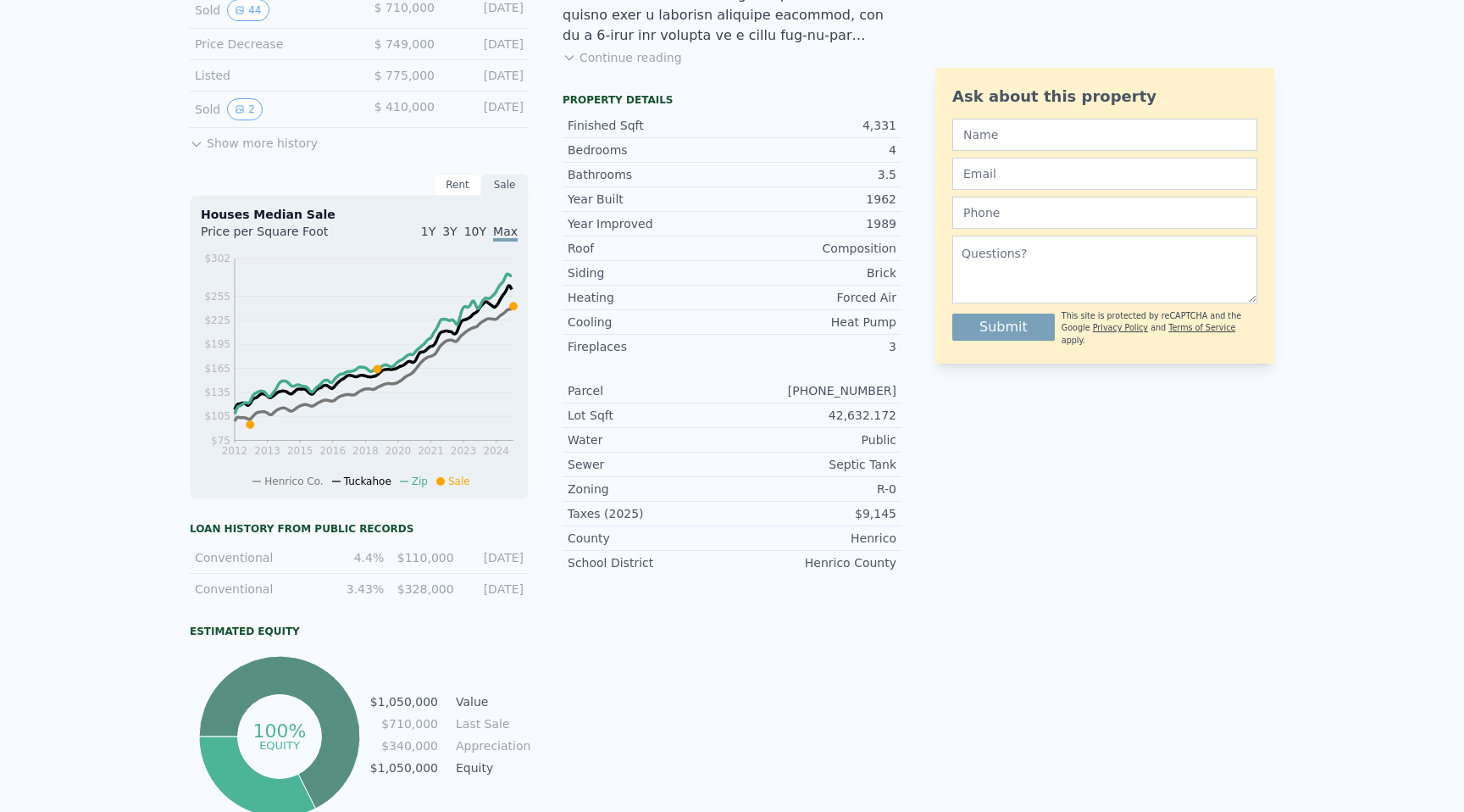
scroll to position [0, 0]
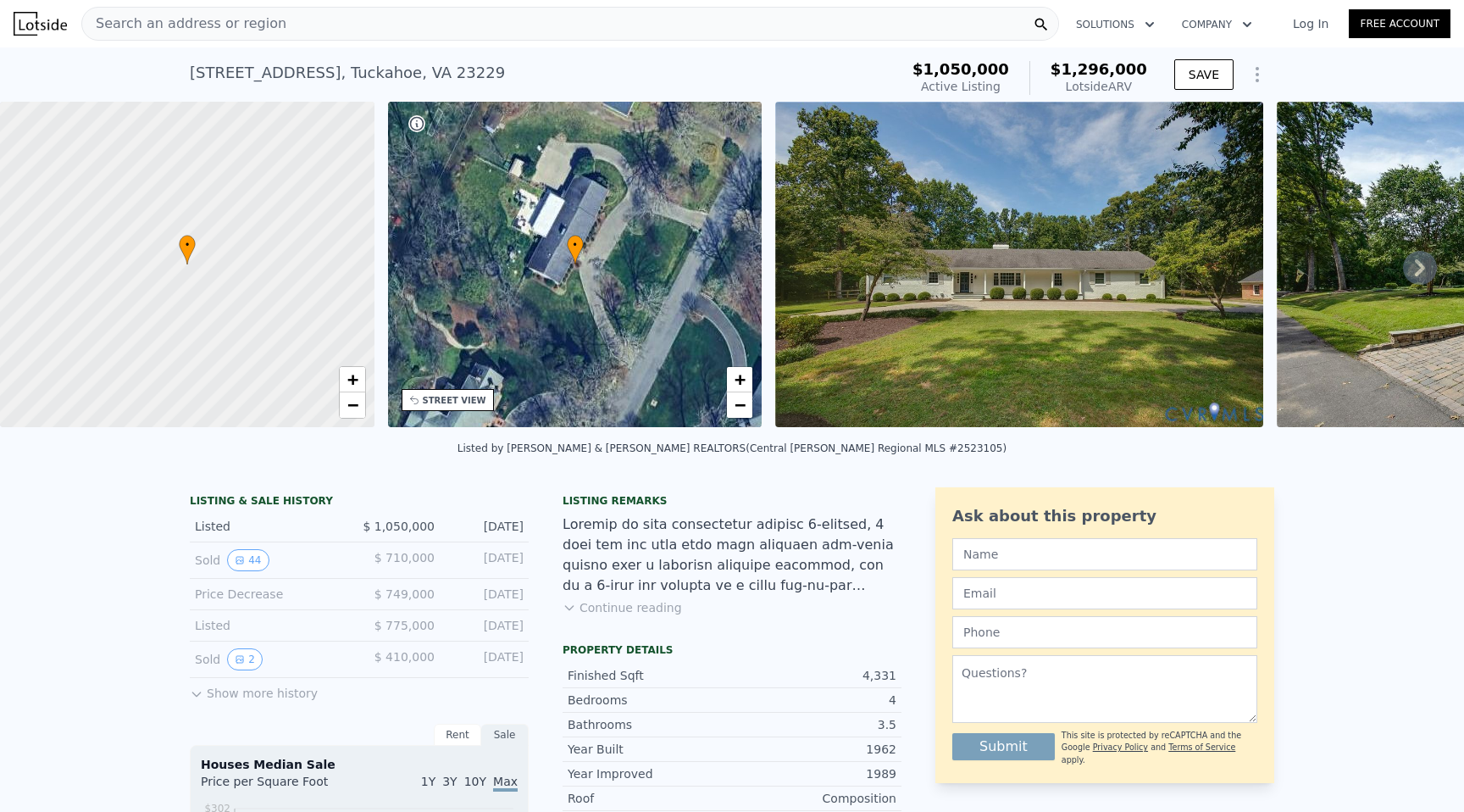
click at [561, 259] on div "• + −" at bounding box center [576, 265] width 375 height 326
click at [613, 266] on div "• + −" at bounding box center [576, 265] width 375 height 326
click at [956, 265] on img at bounding box center [1018, 265] width 488 height 326
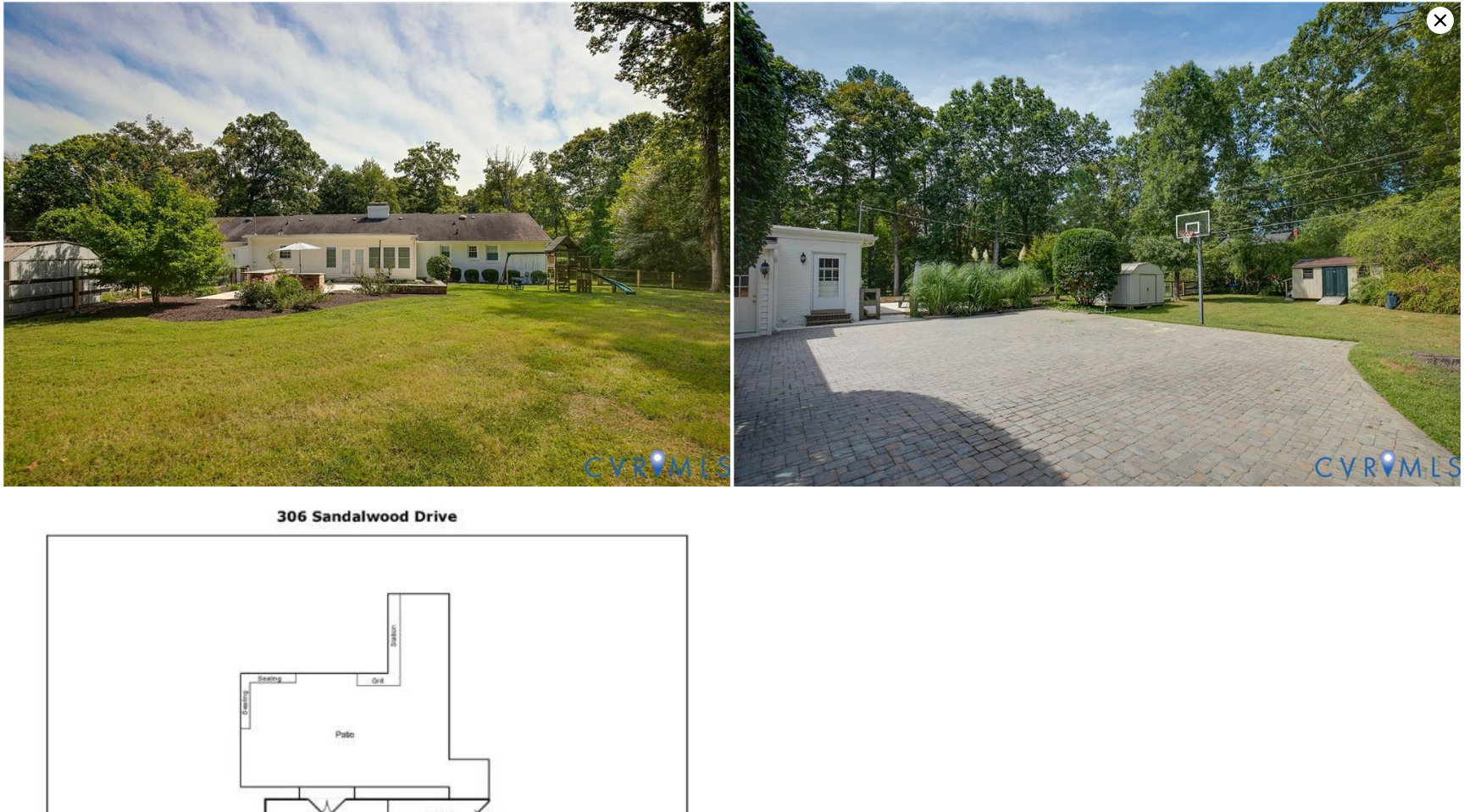
scroll to position [11228, 0]
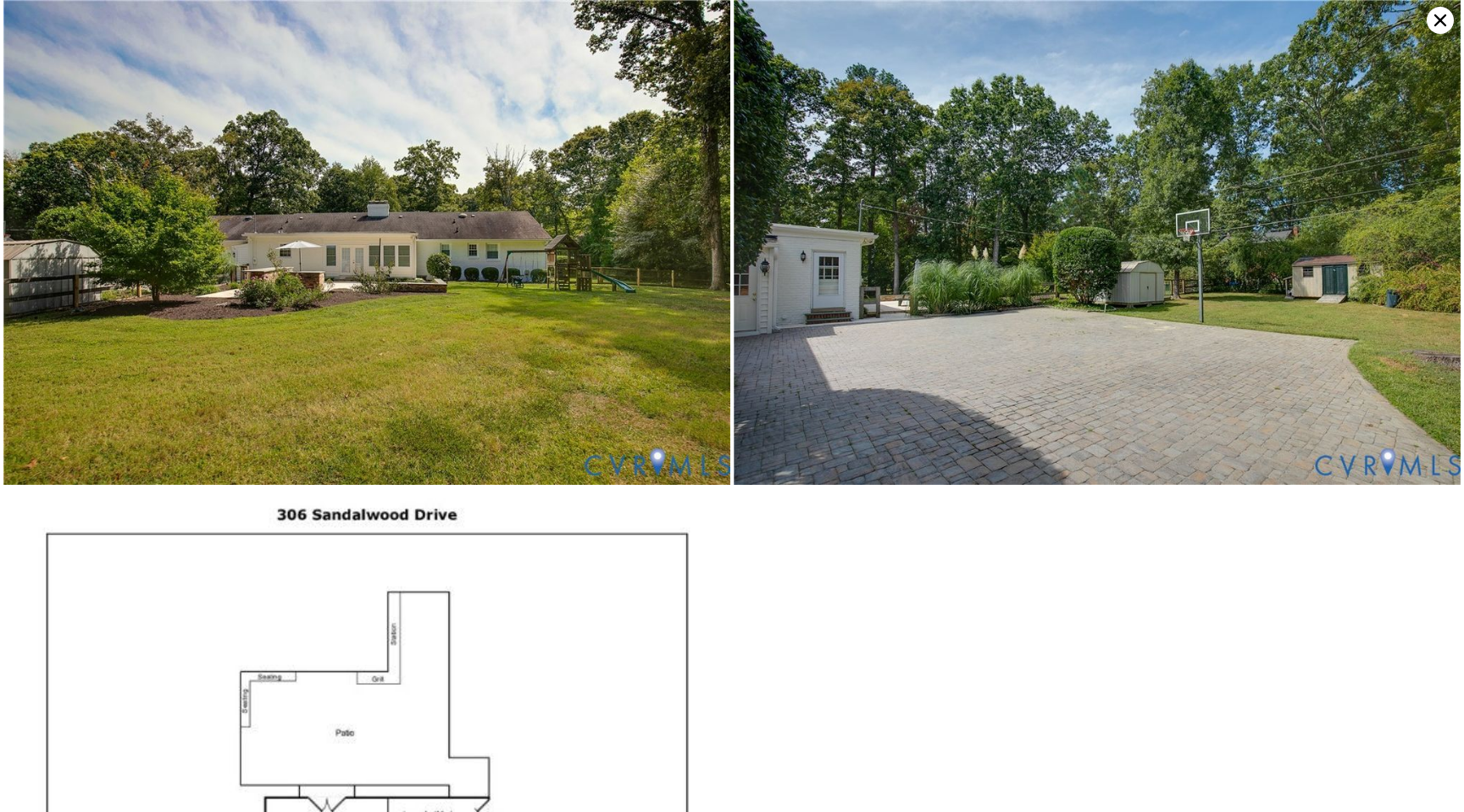
click at [806, 299] on img at bounding box center [1097, 242] width 727 height 485
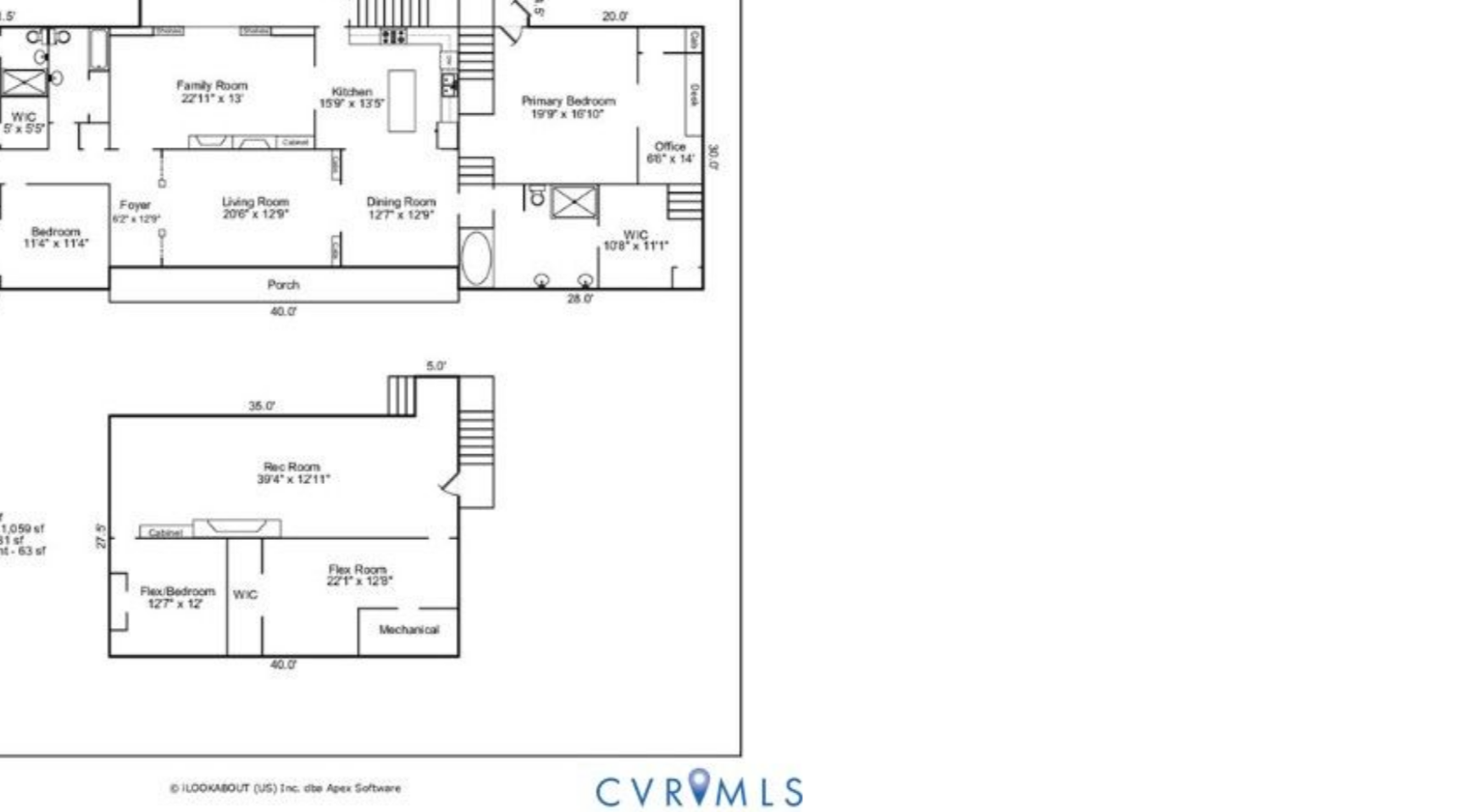
scroll to position [0, 0]
